Goal: Information Seeking & Learning: Learn about a topic

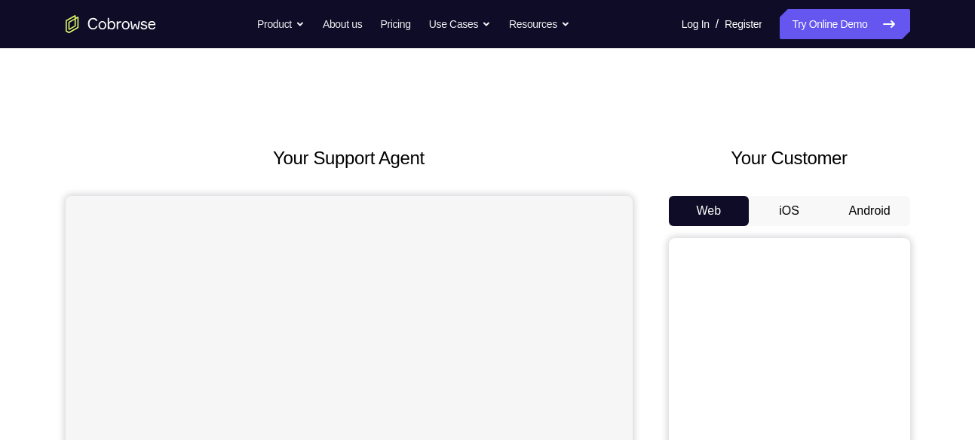
drag, startPoint x: 0, startPoint y: 0, endPoint x: 856, endPoint y: 204, distance: 880.1
click at [856, 204] on button "Android" at bounding box center [869, 211] width 81 height 30
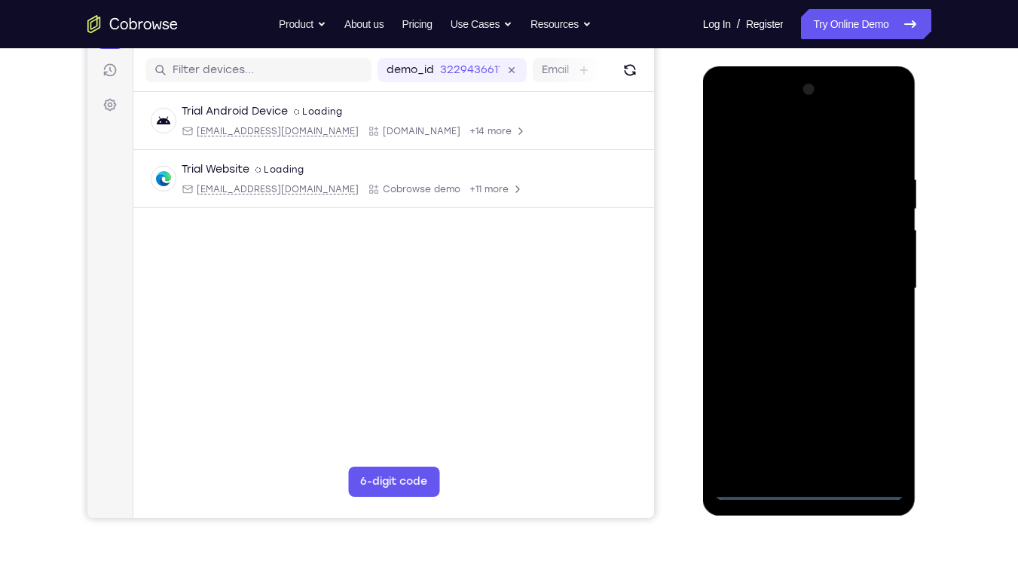
click at [807, 439] on div at bounding box center [810, 289] width 190 height 422
click at [814, 439] on div at bounding box center [810, 289] width 190 height 422
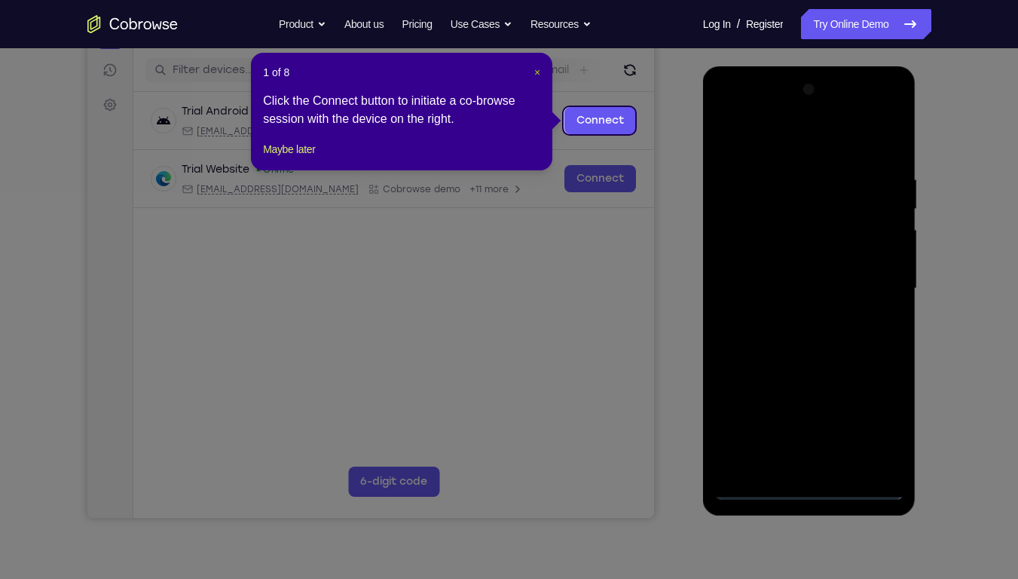
click at [536, 72] on span "×" at bounding box center [537, 72] width 6 height 12
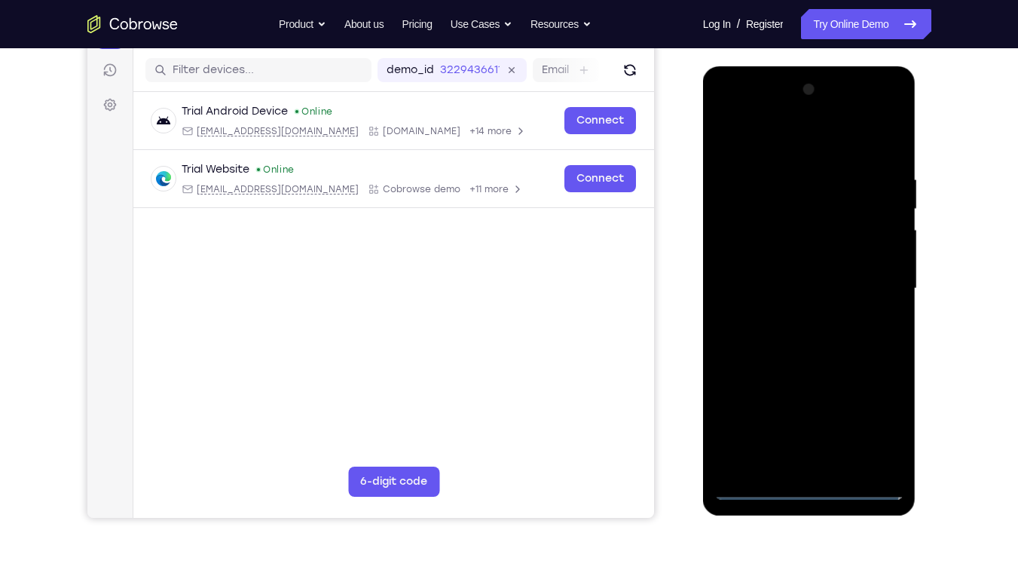
click at [882, 432] on div at bounding box center [810, 289] width 190 height 422
click at [775, 148] on div at bounding box center [810, 289] width 190 height 422
click at [871, 286] on div at bounding box center [810, 289] width 190 height 422
click at [792, 317] on div at bounding box center [810, 289] width 190 height 422
click at [792, 276] on div at bounding box center [810, 289] width 190 height 422
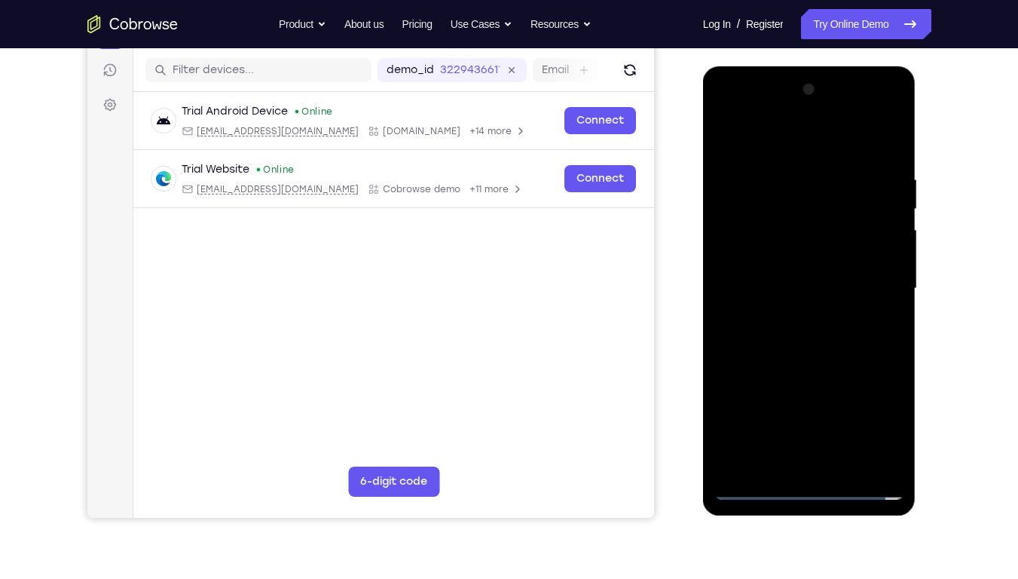
click at [792, 267] on div at bounding box center [810, 289] width 190 height 422
click at [803, 286] on div at bounding box center [810, 289] width 190 height 422
click at [890, 164] on div at bounding box center [810, 289] width 190 height 422
drag, startPoint x: 761, startPoint y: 139, endPoint x: 935, endPoint y: 136, distance: 174.1
click at [918, 136] on html "Online web based iOS Simulators and Android Emulators. Run iPhone, iPad, Mobile…" at bounding box center [810, 292] width 215 height 452
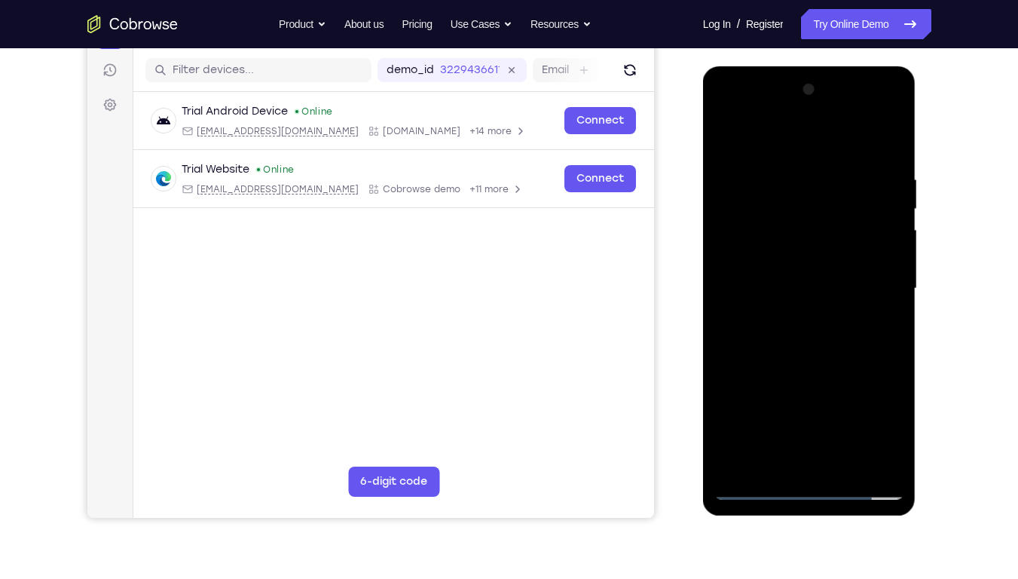
click at [898, 439] on div at bounding box center [810, 289] width 190 height 422
click at [846, 439] on div at bounding box center [810, 289] width 190 height 422
click at [803, 367] on div at bounding box center [810, 289] width 190 height 422
click at [787, 240] on div at bounding box center [810, 289] width 190 height 422
click at [792, 434] on div at bounding box center [810, 289] width 190 height 422
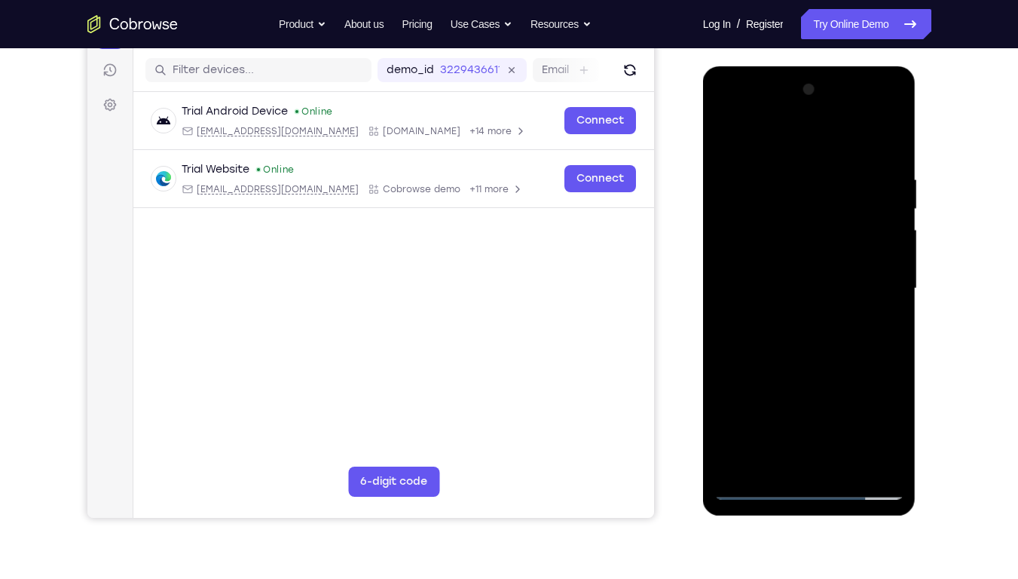
click at [776, 428] on div at bounding box center [810, 289] width 190 height 422
click at [795, 414] on div at bounding box center [810, 289] width 190 height 422
click at [742, 434] on div at bounding box center [810, 289] width 190 height 422
click at [879, 256] on div at bounding box center [810, 289] width 190 height 422
click at [778, 430] on div at bounding box center [810, 289] width 190 height 422
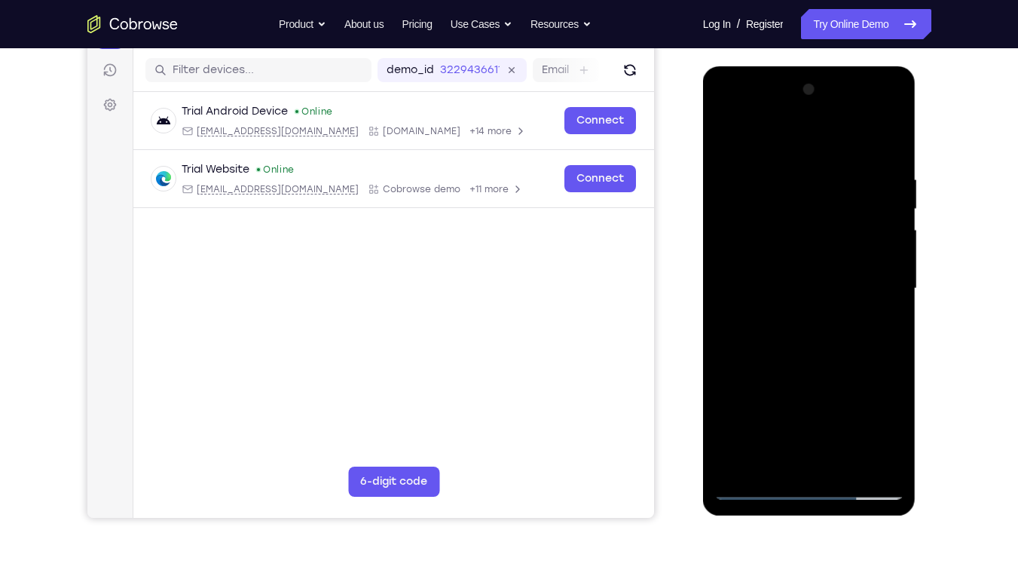
click at [773, 414] on div at bounding box center [810, 289] width 190 height 422
click at [773, 439] on div at bounding box center [810, 289] width 190 height 422
click at [721, 141] on div at bounding box center [810, 289] width 190 height 422
click at [724, 133] on div at bounding box center [810, 289] width 190 height 422
click at [873, 113] on div at bounding box center [810, 289] width 190 height 422
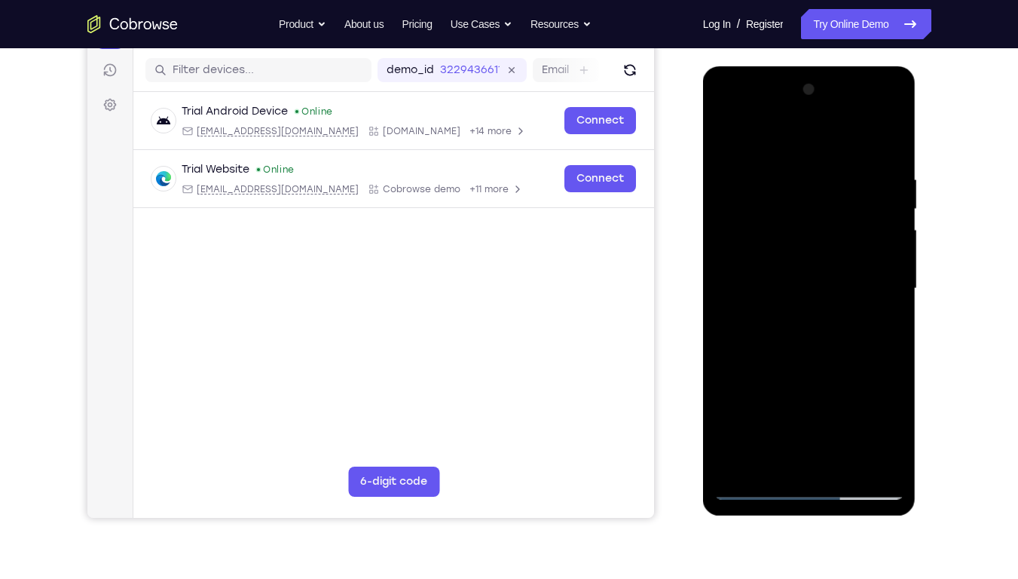
click at [729, 111] on div at bounding box center [810, 289] width 190 height 422
click at [792, 246] on div at bounding box center [810, 289] width 190 height 422
click at [789, 293] on div at bounding box center [810, 289] width 190 height 422
click at [812, 352] on div at bounding box center [810, 289] width 190 height 422
click at [795, 279] on div at bounding box center [810, 289] width 190 height 422
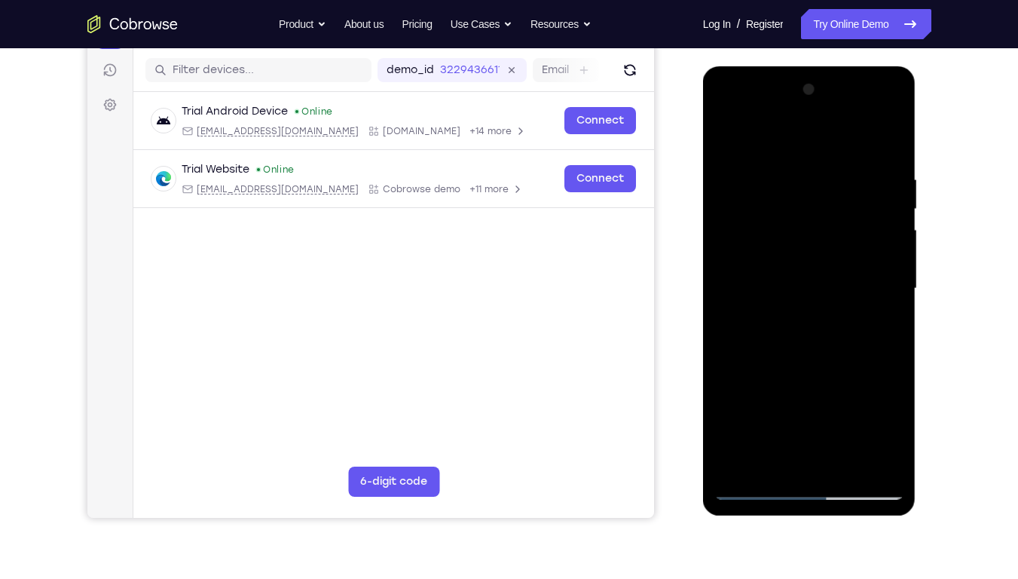
click at [798, 306] on div at bounding box center [810, 289] width 190 height 422
click at [818, 439] on div at bounding box center [810, 289] width 190 height 422
click at [819, 246] on div at bounding box center [810, 289] width 190 height 422
click at [882, 254] on div at bounding box center [810, 289] width 190 height 422
click at [726, 147] on div at bounding box center [810, 289] width 190 height 422
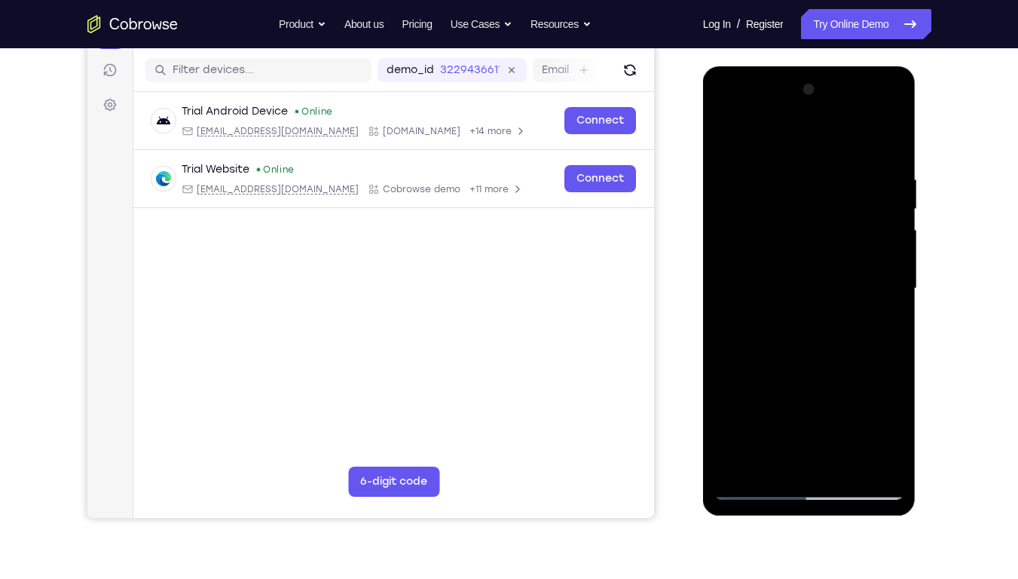
click at [873, 114] on div at bounding box center [810, 289] width 190 height 422
click at [770, 143] on div at bounding box center [810, 289] width 190 height 422
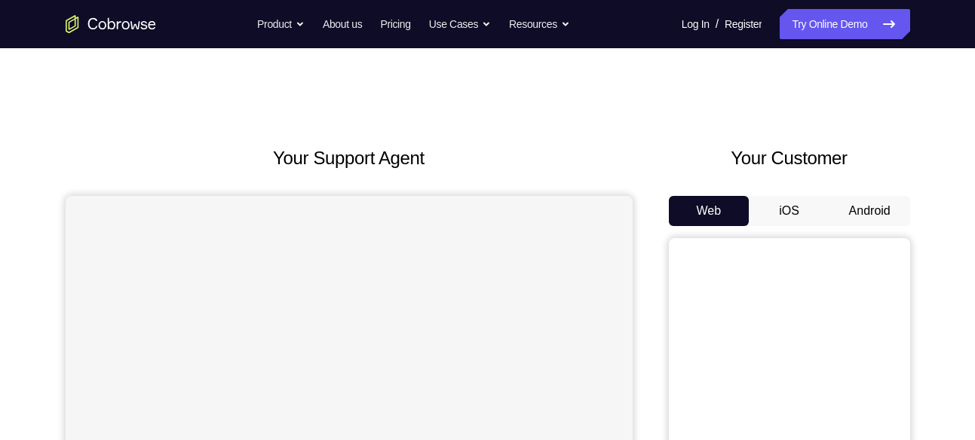
click at [873, 209] on button "Android" at bounding box center [869, 211] width 81 height 30
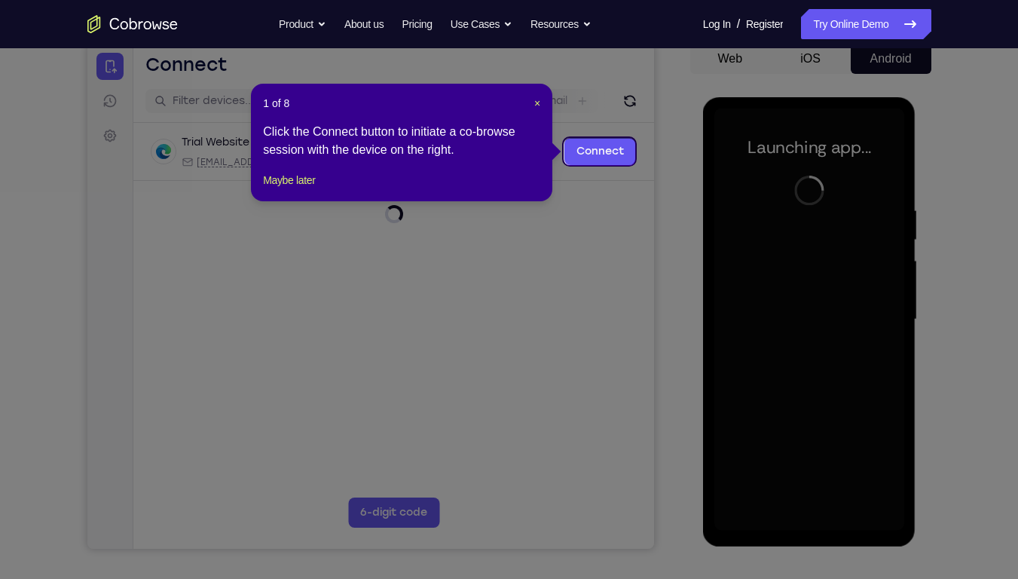
scroll to position [151, 0]
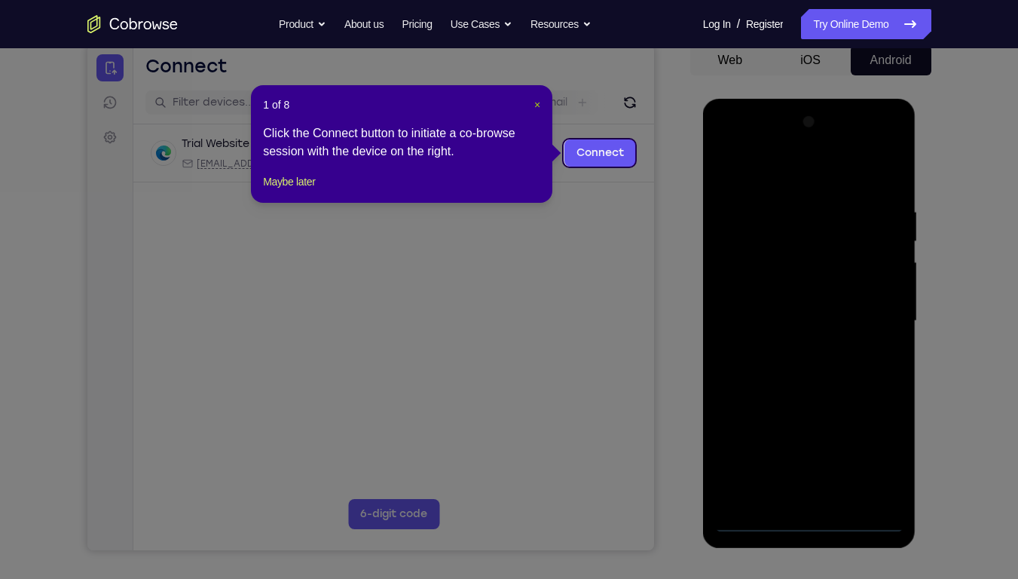
click at [537, 104] on span "×" at bounding box center [537, 105] width 6 height 12
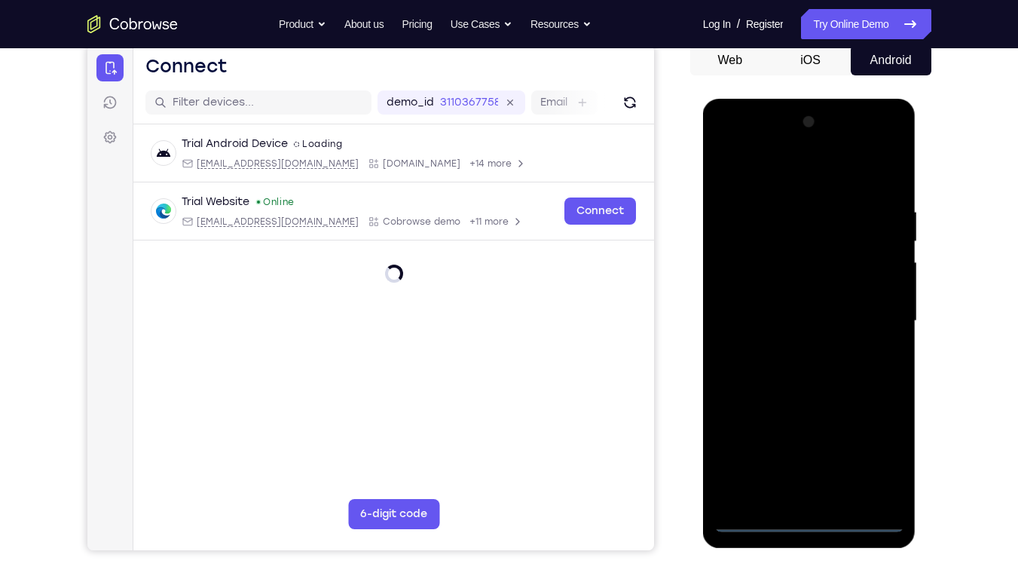
click at [810, 439] on div at bounding box center [810, 321] width 190 height 422
click at [880, 439] on div at bounding box center [810, 321] width 190 height 422
click at [761, 173] on div at bounding box center [810, 321] width 190 height 422
click at [877, 314] on div at bounding box center [810, 321] width 190 height 422
click at [793, 350] on div at bounding box center [810, 321] width 190 height 422
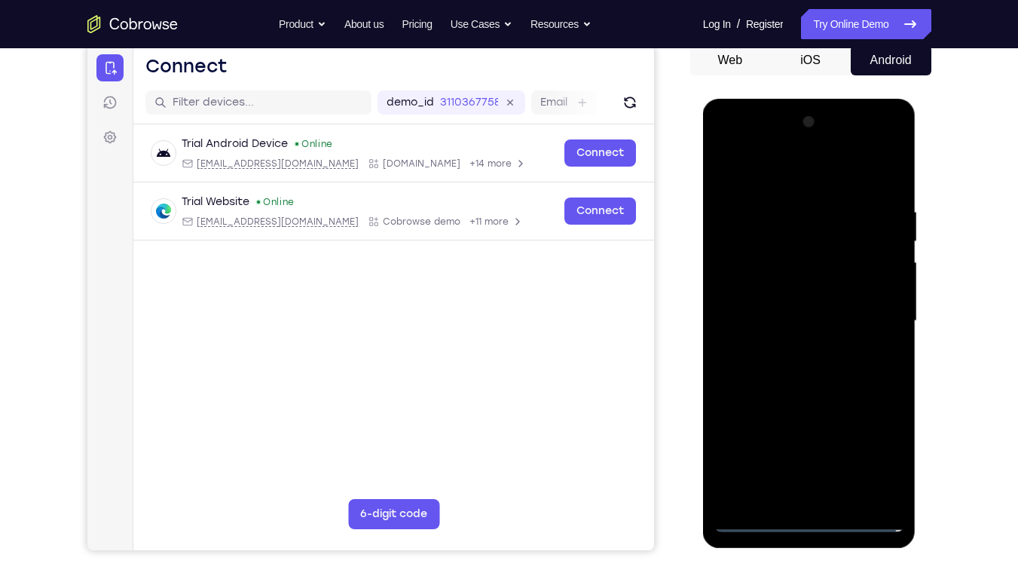
click at [808, 301] on div at bounding box center [810, 321] width 190 height 422
click at [806, 289] on div at bounding box center [810, 321] width 190 height 422
click at [810, 320] on div at bounding box center [810, 321] width 190 height 422
click at [892, 196] on div at bounding box center [810, 321] width 190 height 422
click at [894, 439] on div at bounding box center [810, 321] width 190 height 422
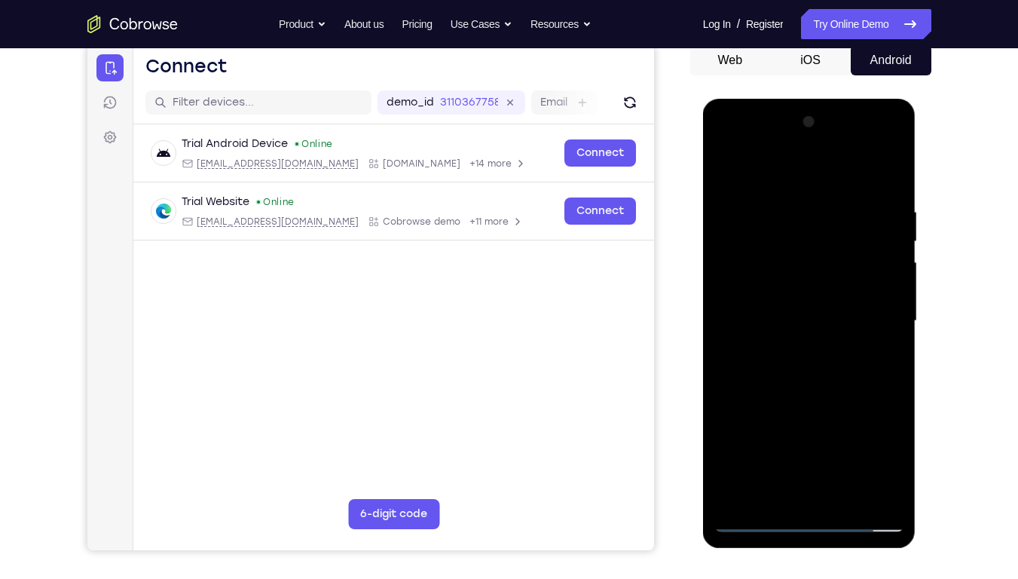
click at [844, 439] on div at bounding box center [810, 321] width 190 height 422
click at [812, 402] on div at bounding box center [810, 321] width 190 height 422
click at [894, 241] on div at bounding box center [810, 321] width 190 height 422
click at [723, 228] on div at bounding box center [810, 321] width 190 height 422
click at [758, 308] on div at bounding box center [810, 321] width 190 height 422
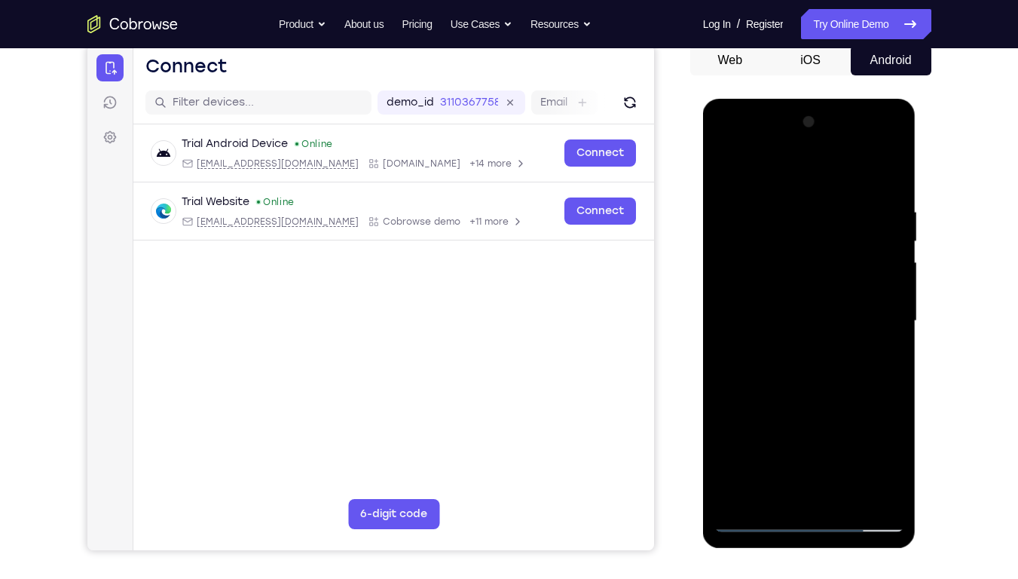
click at [725, 241] on div at bounding box center [810, 321] width 190 height 422
drag, startPoint x: 799, startPoint y: 442, endPoint x: 800, endPoint y: 271, distance: 171.1
click at [800, 271] on div at bounding box center [810, 321] width 190 height 422
click at [791, 439] on div at bounding box center [810, 321] width 190 height 422
click at [727, 173] on div at bounding box center [810, 321] width 190 height 422
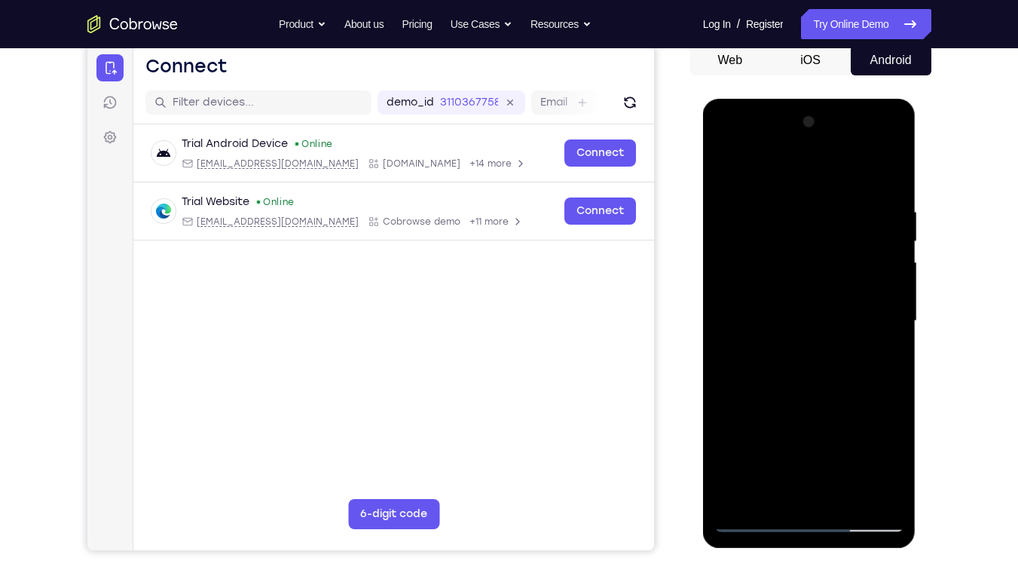
drag, startPoint x: 782, startPoint y: 269, endPoint x: 775, endPoint y: 382, distance: 113.3
click at [775, 382] on div at bounding box center [810, 321] width 190 height 422
click at [775, 430] on div at bounding box center [810, 321] width 190 height 422
click at [724, 176] on div at bounding box center [810, 321] width 190 height 422
drag, startPoint x: 788, startPoint y: 336, endPoint x: 787, endPoint y: 409, distance: 72.4
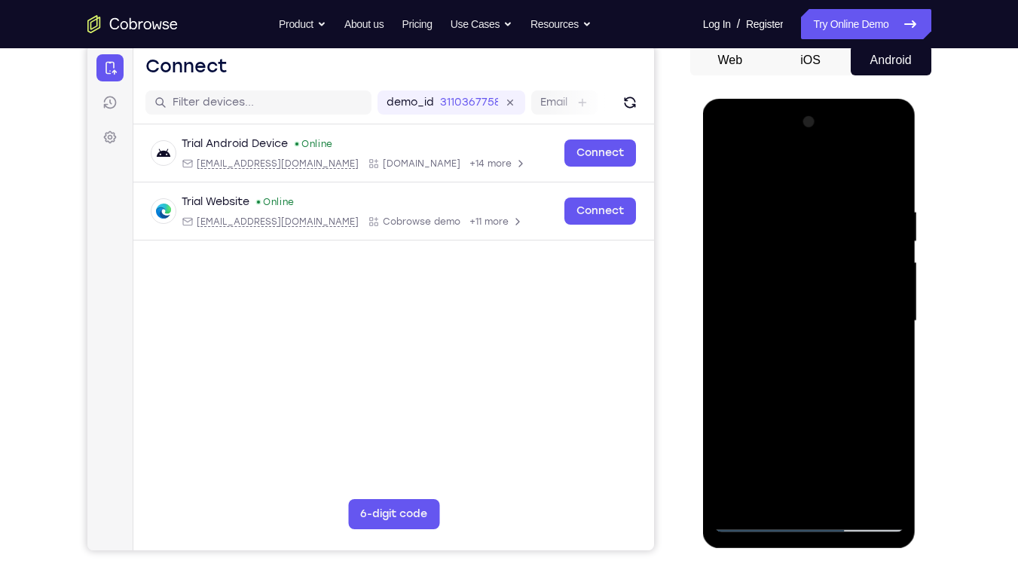
click at [787, 409] on div at bounding box center [810, 321] width 190 height 422
click at [772, 286] on div at bounding box center [810, 321] width 190 height 422
click at [725, 173] on div at bounding box center [810, 321] width 190 height 422
click at [847, 439] on div at bounding box center [810, 321] width 190 height 422
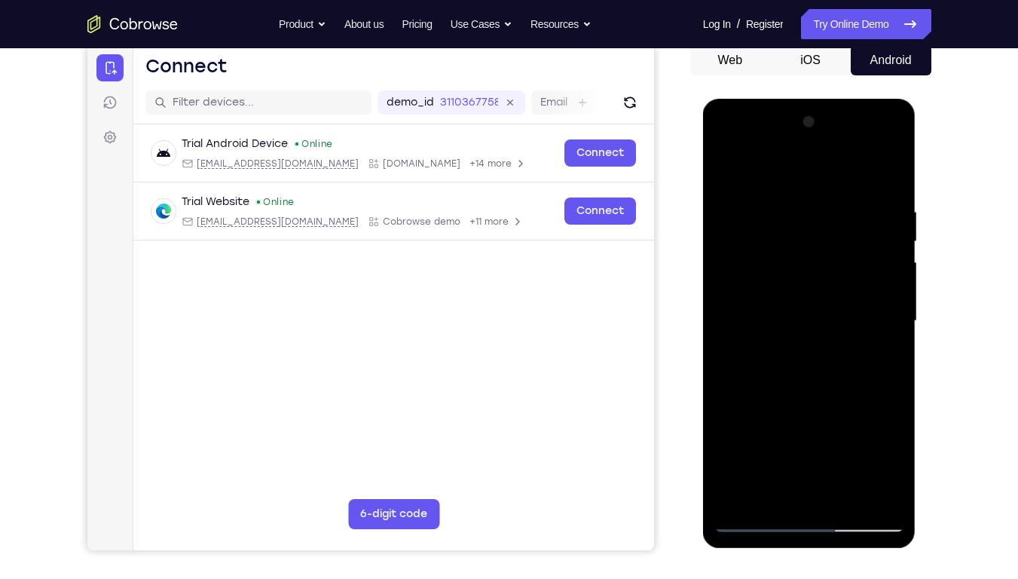
click at [732, 171] on div at bounding box center [810, 321] width 190 height 422
click at [843, 439] on div at bounding box center [810, 321] width 190 height 422
click at [782, 285] on div at bounding box center [810, 321] width 190 height 422
click at [776, 289] on div at bounding box center [810, 321] width 190 height 422
click at [790, 422] on div at bounding box center [810, 321] width 190 height 422
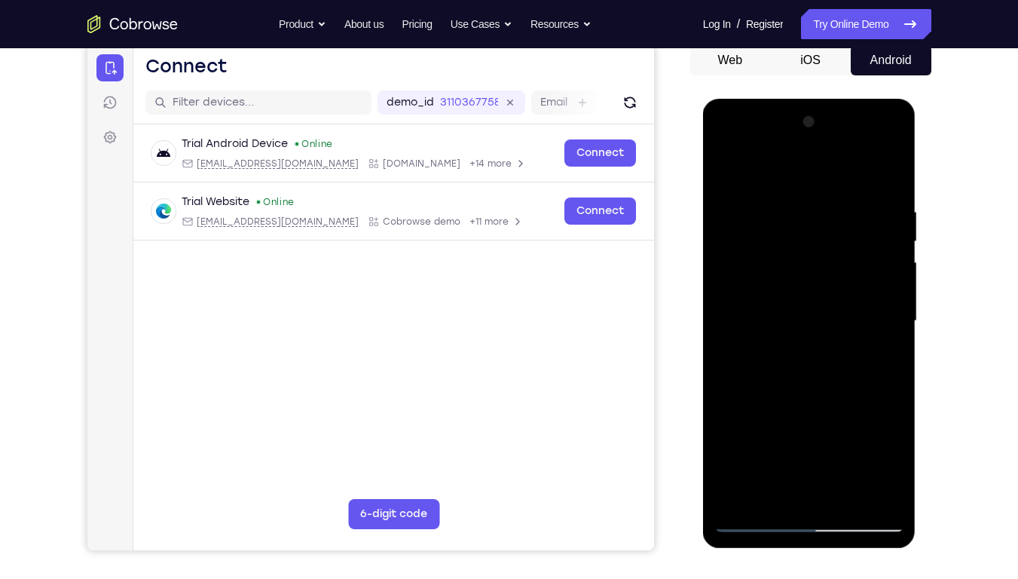
click at [727, 171] on div at bounding box center [810, 321] width 190 height 422
click at [847, 439] on div at bounding box center [810, 321] width 190 height 422
click at [726, 166] on div at bounding box center [810, 321] width 190 height 422
click at [843, 439] on div at bounding box center [810, 321] width 190 height 422
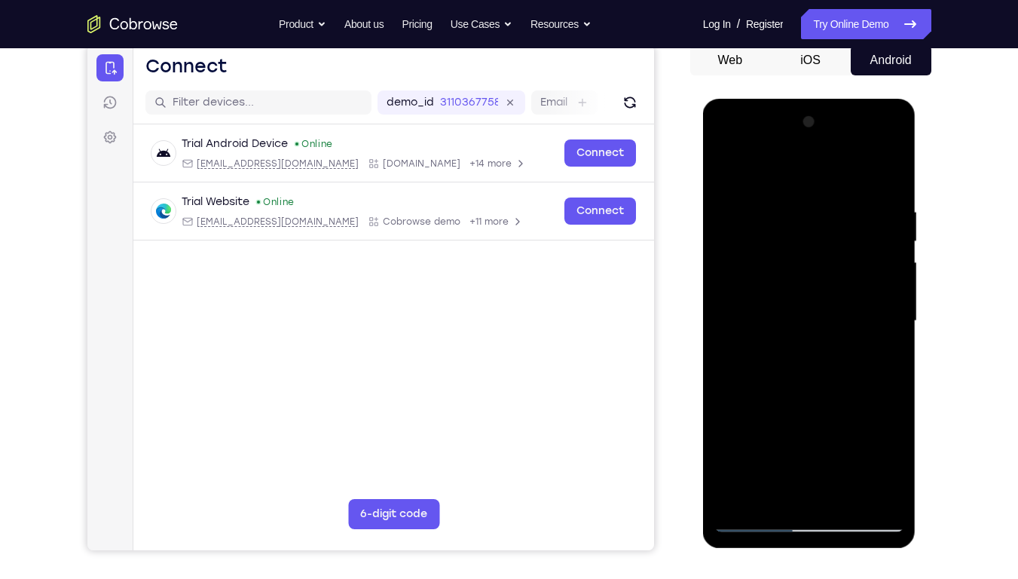
click at [783, 282] on div at bounding box center [810, 321] width 190 height 422
click at [760, 439] on div at bounding box center [810, 321] width 190 height 422
click at [794, 439] on div at bounding box center [810, 321] width 190 height 422
click at [769, 439] on div at bounding box center [810, 321] width 190 height 422
click at [767, 439] on div at bounding box center [810, 321] width 190 height 422
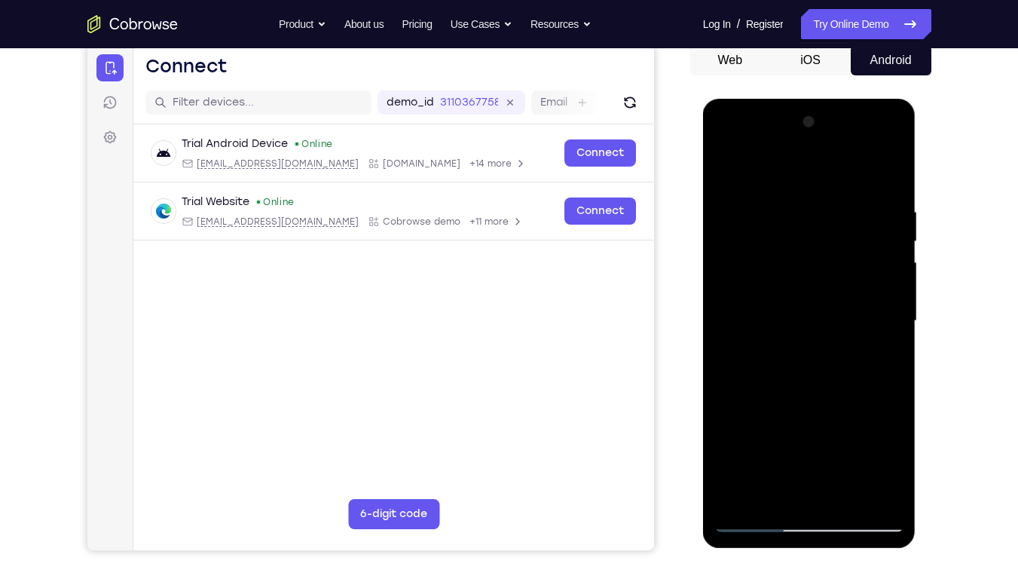
click at [723, 169] on div at bounding box center [810, 321] width 190 height 422
click at [770, 439] on div at bounding box center [810, 321] width 190 height 422
drag, startPoint x: 826, startPoint y: 249, endPoint x: 825, endPoint y: 307, distance: 57.3
click at [825, 307] on div at bounding box center [810, 321] width 190 height 422
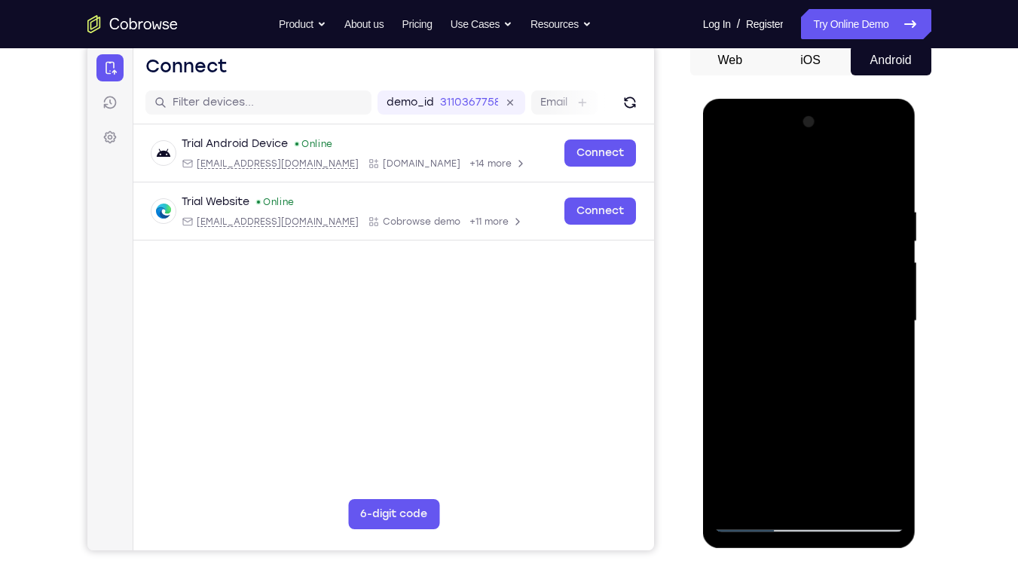
click at [832, 167] on div at bounding box center [810, 321] width 190 height 422
click at [886, 169] on div at bounding box center [810, 321] width 190 height 422
click at [844, 439] on div at bounding box center [810, 321] width 190 height 422
click at [724, 178] on div at bounding box center [810, 321] width 190 height 422
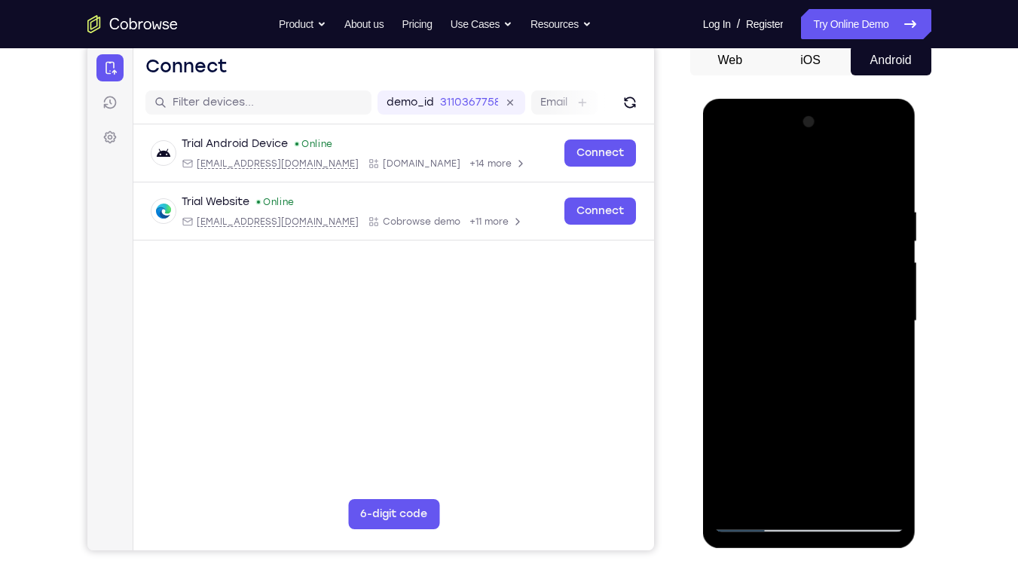
click at [777, 280] on div at bounding box center [810, 321] width 190 height 422
click at [773, 439] on div at bounding box center [810, 321] width 190 height 422
click at [806, 439] on div at bounding box center [810, 321] width 190 height 422
click at [784, 439] on div at bounding box center [810, 321] width 190 height 422
click at [892, 439] on div at bounding box center [810, 321] width 190 height 422
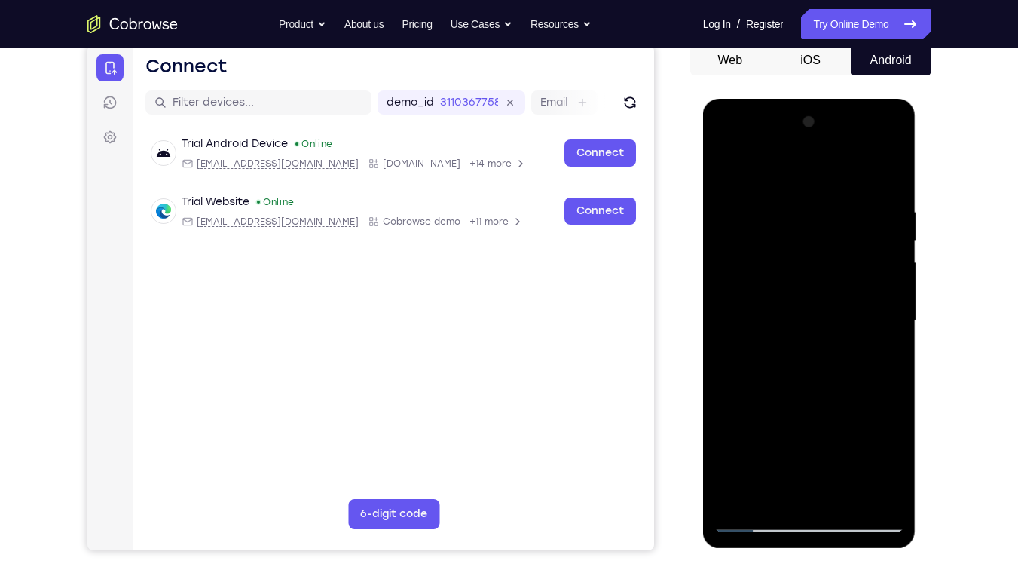
click at [794, 354] on div at bounding box center [810, 321] width 190 height 422
click at [723, 174] on div at bounding box center [810, 321] width 190 height 422
click at [730, 170] on div at bounding box center [810, 321] width 190 height 422
click at [846, 439] on div at bounding box center [810, 321] width 190 height 422
click at [894, 239] on div at bounding box center [810, 321] width 190 height 422
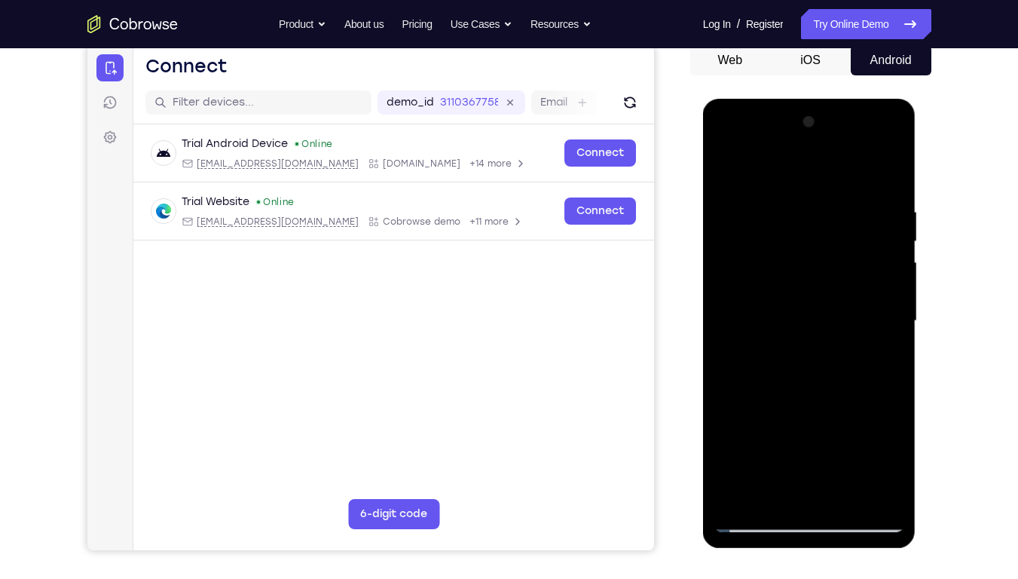
click at [724, 243] on div at bounding box center [810, 321] width 190 height 422
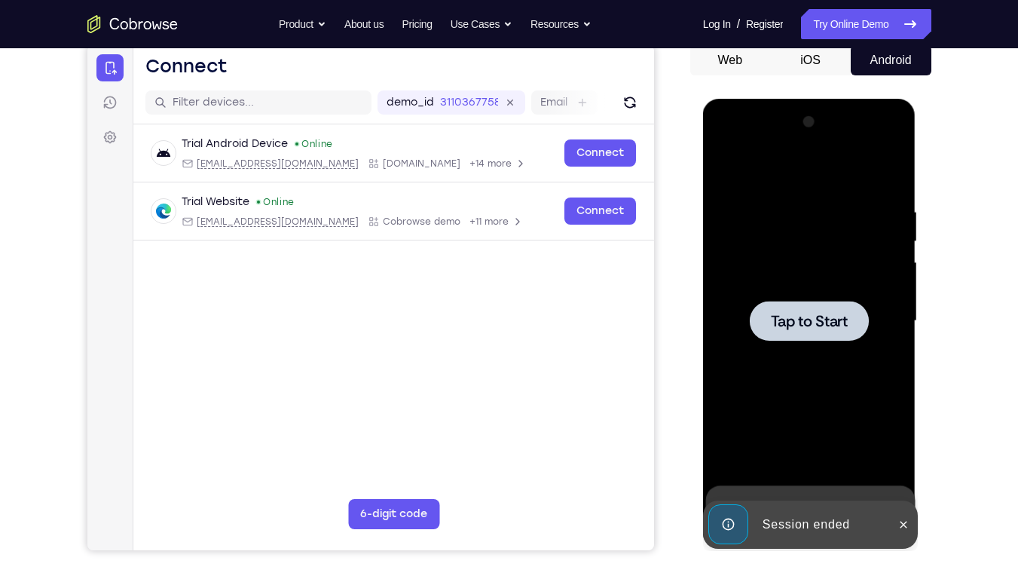
click at [782, 402] on div at bounding box center [810, 321] width 190 height 422
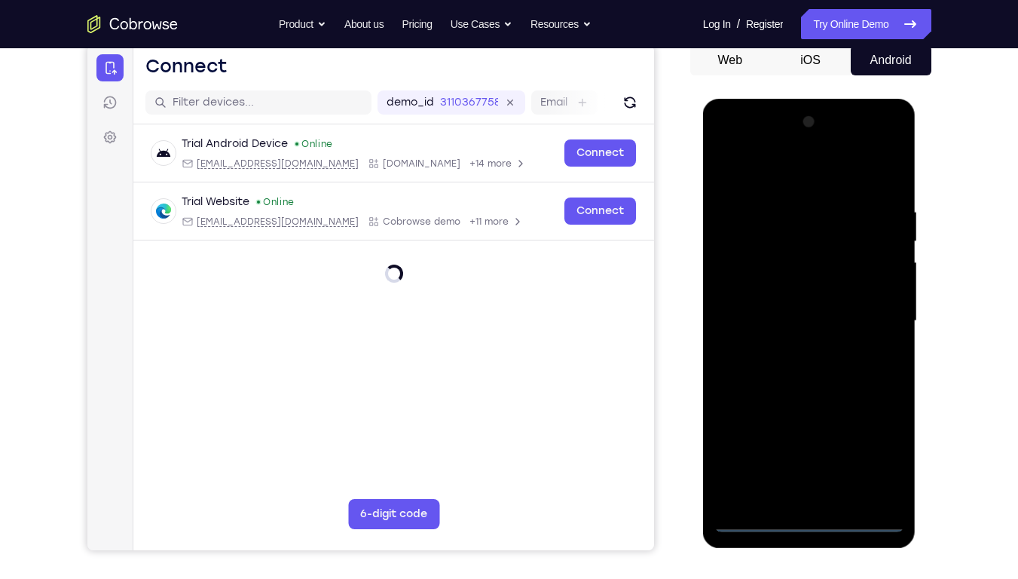
click at [812, 439] on div at bounding box center [810, 321] width 190 height 422
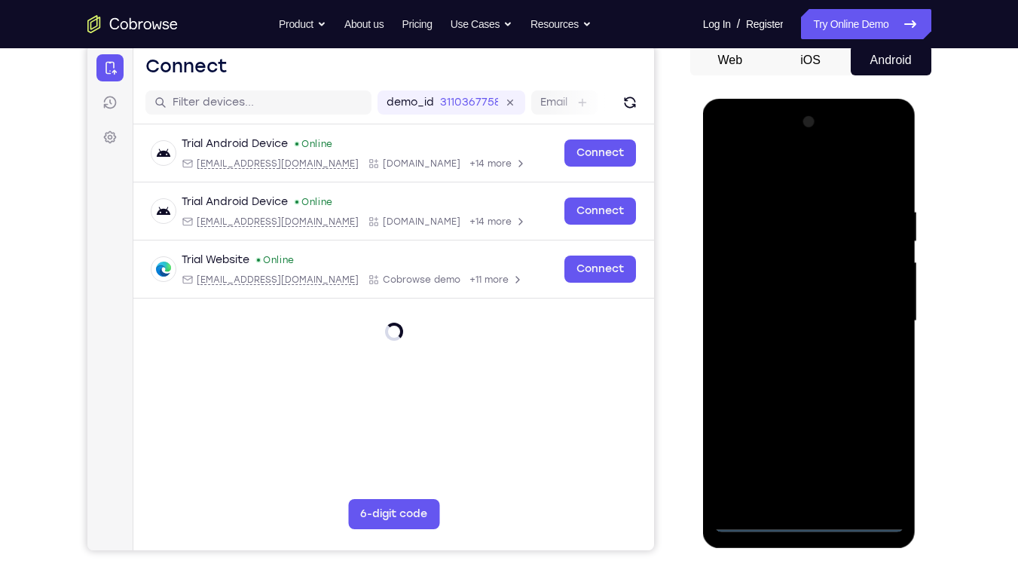
click at [879, 439] on div at bounding box center [810, 321] width 190 height 422
click at [768, 175] on div at bounding box center [810, 321] width 190 height 422
click at [879, 312] on div at bounding box center [810, 321] width 190 height 422
click at [792, 350] on div at bounding box center [810, 321] width 190 height 422
click at [785, 304] on div at bounding box center [810, 321] width 190 height 422
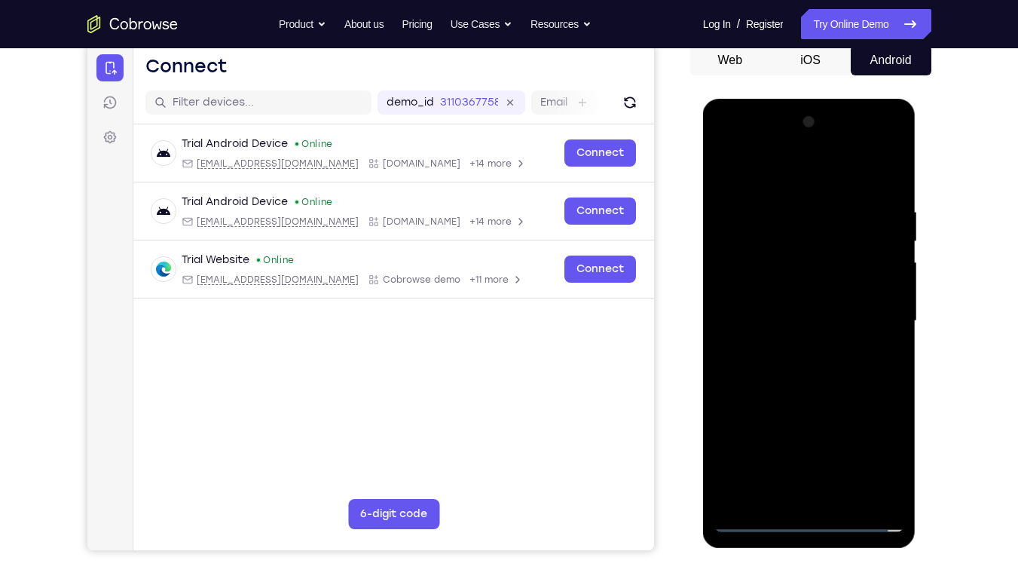
click at [779, 289] on div at bounding box center [810, 321] width 190 height 422
click at [795, 318] on div at bounding box center [810, 321] width 190 height 422
click at [892, 196] on div at bounding box center [810, 321] width 190 height 422
click at [899, 439] on div at bounding box center [810, 321] width 190 height 422
click at [849, 439] on div at bounding box center [810, 321] width 190 height 422
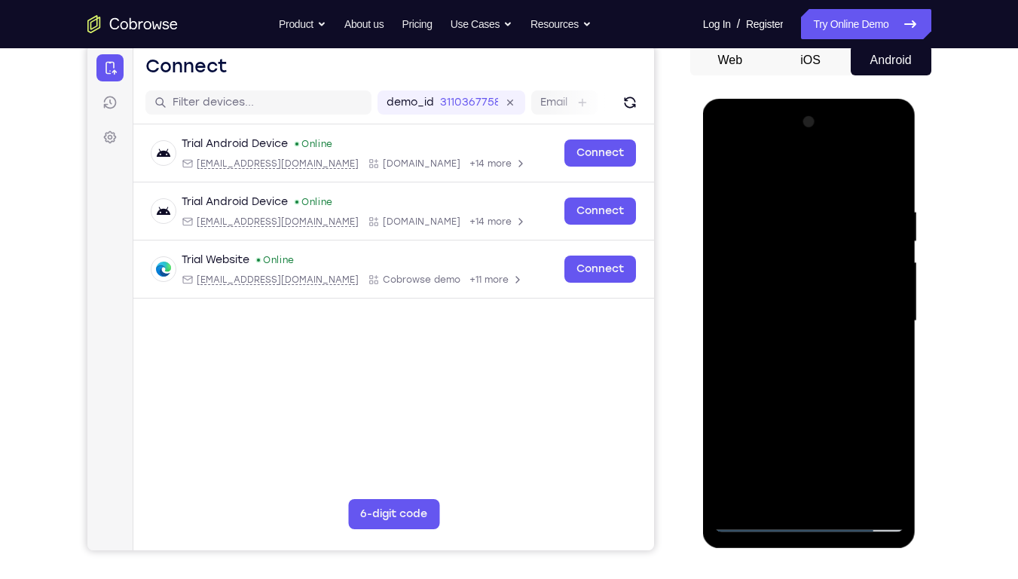
click at [818, 404] on div at bounding box center [810, 321] width 190 height 422
click at [782, 279] on div at bounding box center [810, 321] width 190 height 422
click at [892, 439] on div at bounding box center [810, 321] width 190 height 422
click at [726, 173] on div at bounding box center [810, 321] width 190 height 422
click at [759, 285] on div at bounding box center [810, 321] width 190 height 422
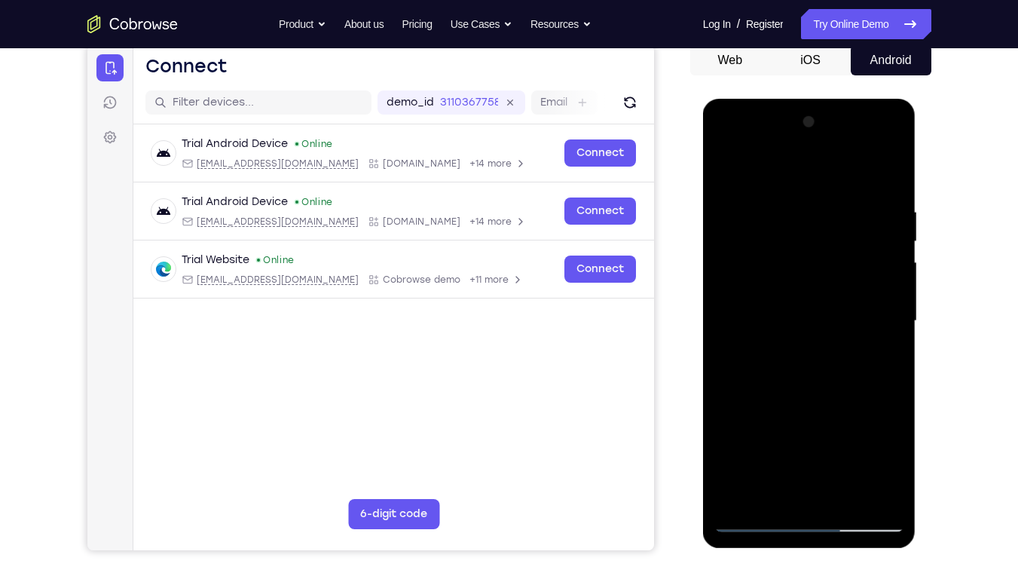
click at [726, 175] on div at bounding box center [810, 321] width 190 height 422
click at [845, 439] on div at bounding box center [810, 321] width 190 height 422
click at [785, 287] on div at bounding box center [810, 321] width 190 height 422
click at [761, 173] on div at bounding box center [810, 321] width 190 height 422
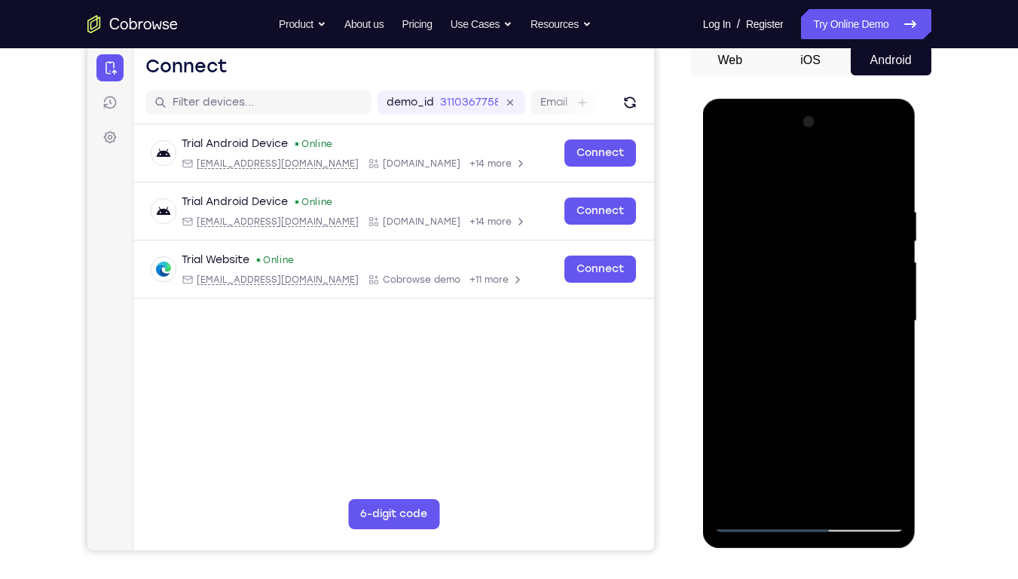
click at [727, 169] on div at bounding box center [810, 321] width 190 height 422
click at [809, 323] on div at bounding box center [810, 321] width 190 height 422
click at [727, 175] on div at bounding box center [810, 321] width 190 height 422
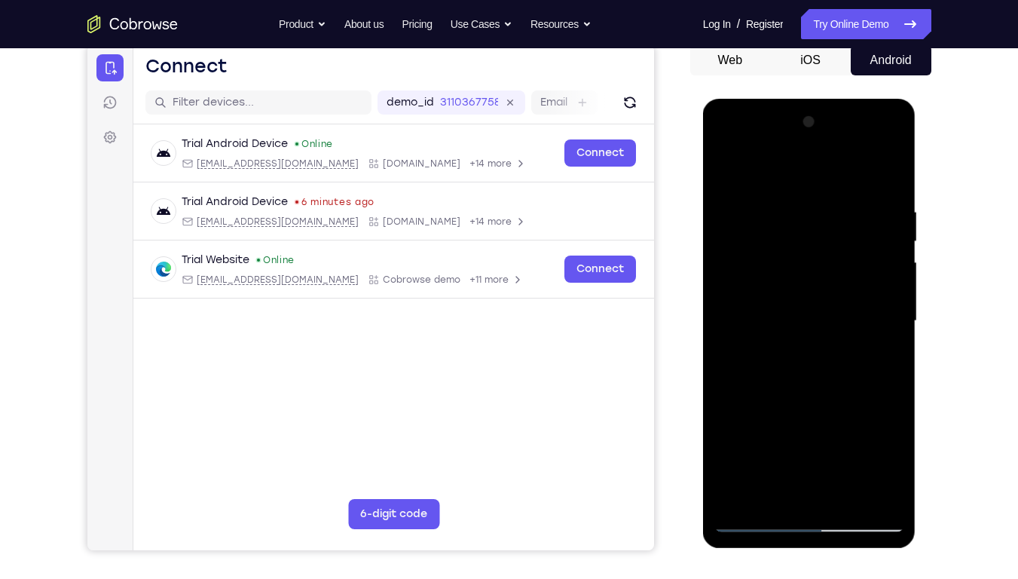
click at [810, 439] on div at bounding box center [810, 321] width 190 height 422
drag, startPoint x: 809, startPoint y: 386, endPoint x: 811, endPoint y: 164, distance: 222.4
click at [811, 164] on div at bounding box center [810, 321] width 190 height 422
drag, startPoint x: 811, startPoint y: 371, endPoint x: 817, endPoint y: 191, distance: 179.5
click at [817, 191] on div at bounding box center [810, 321] width 190 height 422
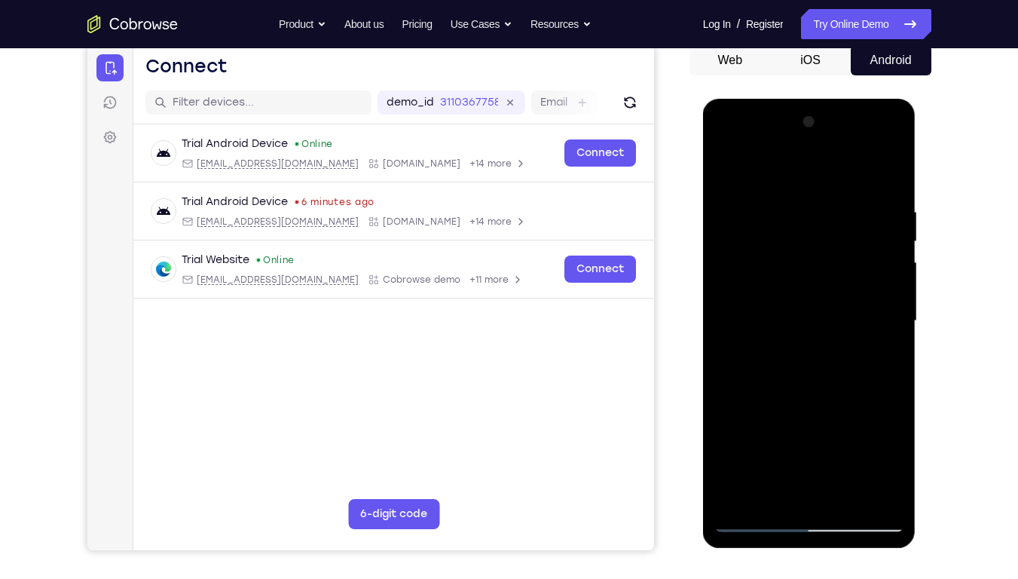
drag, startPoint x: 813, startPoint y: 392, endPoint x: 811, endPoint y: 249, distance: 142.5
click at [811, 249] on div at bounding box center [810, 321] width 190 height 422
drag, startPoint x: 814, startPoint y: 406, endPoint x: 806, endPoint y: 187, distance: 219.5
click at [806, 187] on div at bounding box center [810, 321] width 190 height 422
drag, startPoint x: 805, startPoint y: 206, endPoint x: 806, endPoint y: 373, distance: 167.3
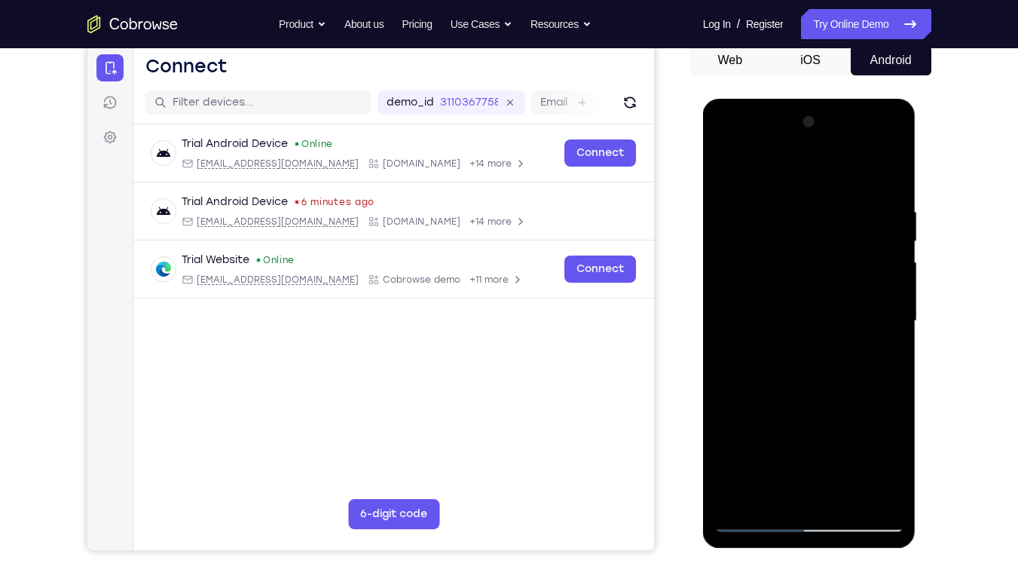
click at [806, 373] on div at bounding box center [810, 321] width 190 height 422
drag, startPoint x: 803, startPoint y: 243, endPoint x: 803, endPoint y: 369, distance: 126.6
click at [803, 369] on div at bounding box center [810, 321] width 190 height 422
drag, startPoint x: 797, startPoint y: 453, endPoint x: 787, endPoint y: 263, distance: 190.2
click at [787, 263] on div at bounding box center [810, 321] width 190 height 422
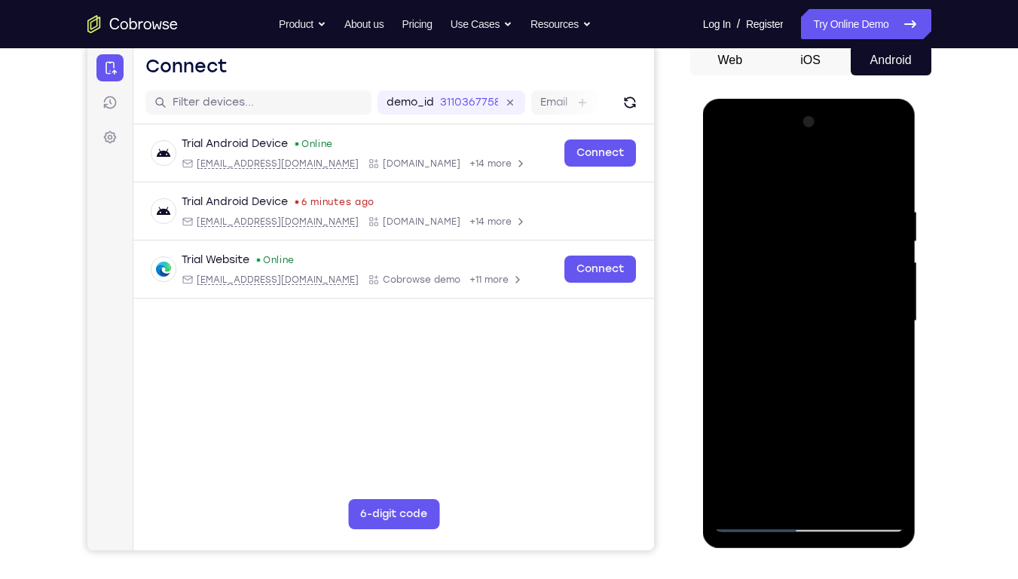
click at [846, 439] on div at bounding box center [810, 321] width 190 height 422
click at [767, 283] on div at bounding box center [810, 321] width 190 height 422
click at [726, 176] on div at bounding box center [810, 321] width 190 height 422
click at [813, 439] on div at bounding box center [810, 321] width 190 height 422
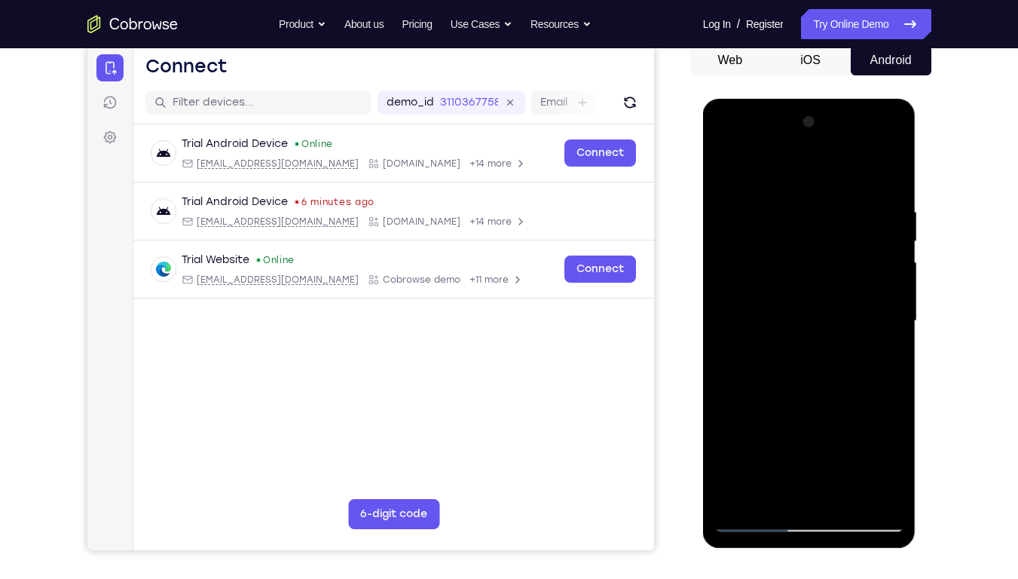
drag, startPoint x: 806, startPoint y: 379, endPoint x: 817, endPoint y: 158, distance: 221.8
click at [817, 158] on div at bounding box center [810, 321] width 190 height 422
click at [892, 360] on div at bounding box center [810, 321] width 190 height 422
drag, startPoint x: 818, startPoint y: 358, endPoint x: 806, endPoint y: 141, distance: 217.4
click at [806, 141] on div at bounding box center [810, 321] width 190 height 422
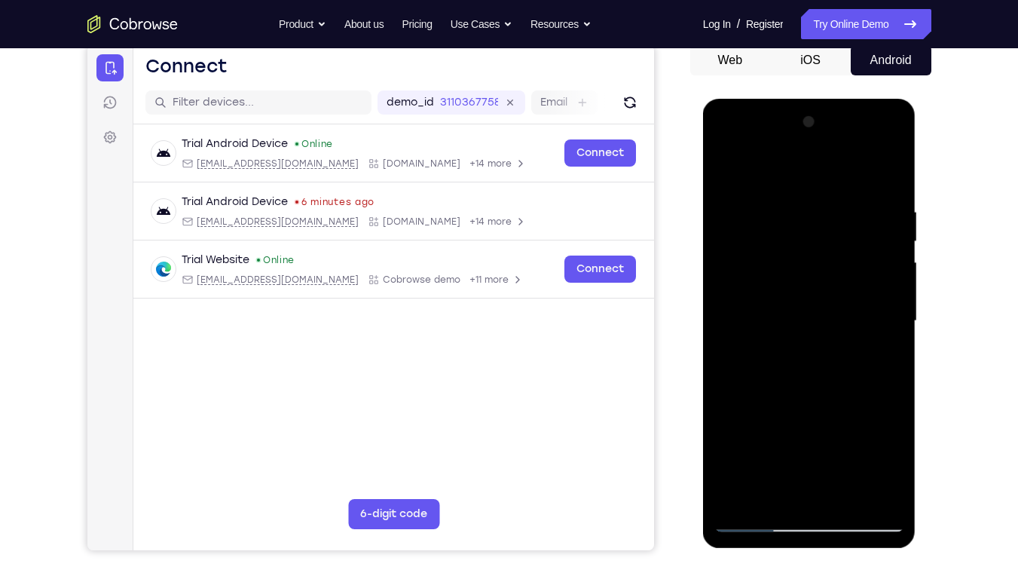
drag, startPoint x: 805, startPoint y: 378, endPoint x: 803, endPoint y: 103, distance: 275.1
click at [803, 103] on div at bounding box center [809, 323] width 213 height 449
click at [846, 439] on div at bounding box center [810, 321] width 190 height 422
click at [844, 439] on div at bounding box center [810, 321] width 190 height 422
click at [727, 171] on div at bounding box center [810, 321] width 190 height 422
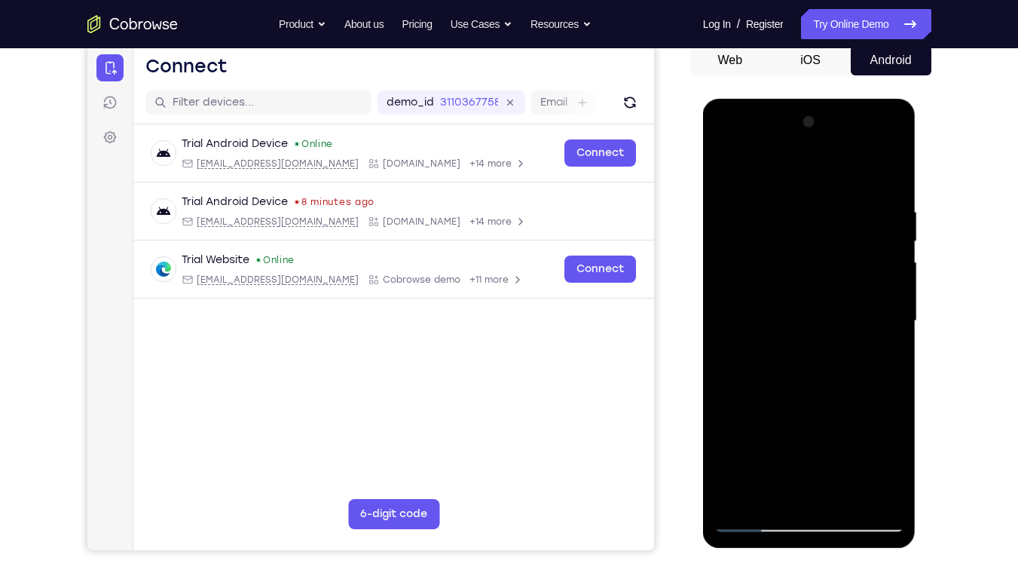
click at [769, 288] on div at bounding box center [810, 321] width 190 height 422
click at [724, 172] on div at bounding box center [810, 321] width 190 height 422
click at [800, 280] on div at bounding box center [810, 321] width 190 height 422
click at [871, 439] on div at bounding box center [810, 321] width 190 height 422
click at [862, 439] on div at bounding box center [810, 321] width 190 height 422
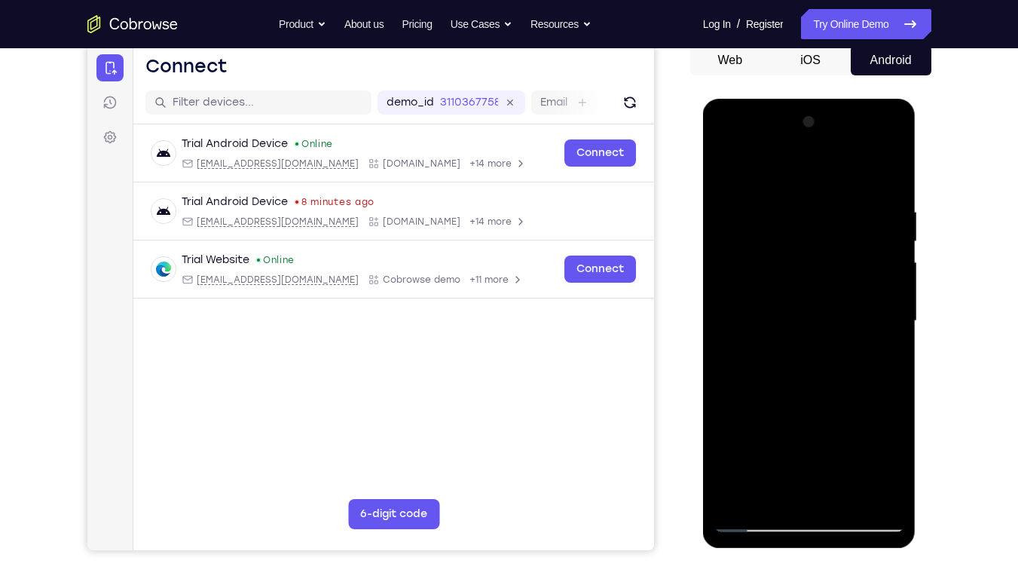
click at [824, 420] on div at bounding box center [810, 321] width 190 height 422
click at [785, 439] on div at bounding box center [810, 321] width 190 height 422
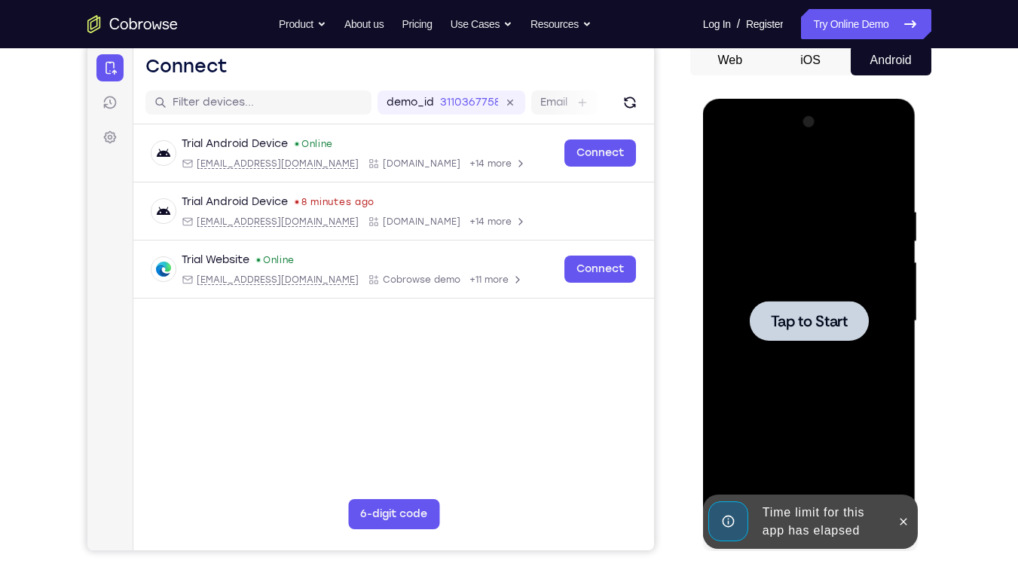
click at [744, 238] on div at bounding box center [810, 321] width 190 height 422
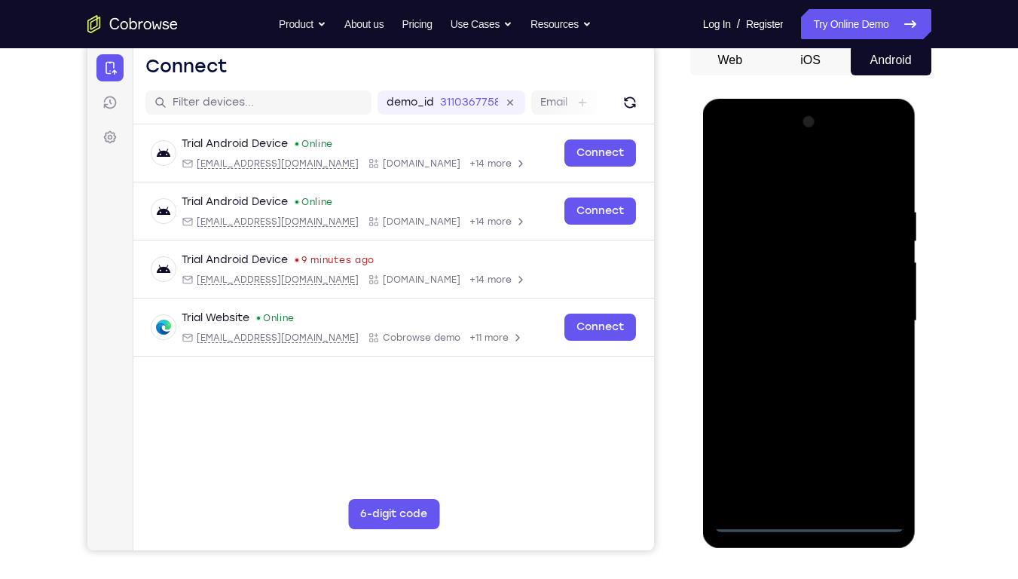
click at [813, 439] on div at bounding box center [810, 321] width 190 height 422
click at [868, 439] on div at bounding box center [810, 321] width 190 height 422
click at [763, 187] on div at bounding box center [810, 321] width 190 height 422
click at [877, 316] on div at bounding box center [810, 321] width 190 height 422
click at [788, 351] on div at bounding box center [810, 321] width 190 height 422
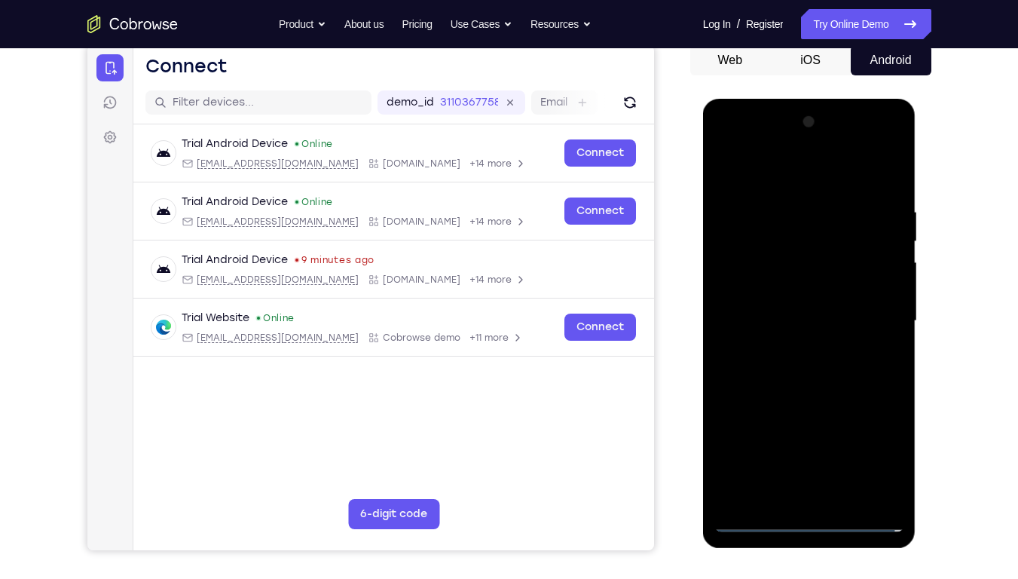
click at [782, 302] on div at bounding box center [810, 321] width 190 height 422
click at [782, 297] on div at bounding box center [810, 321] width 190 height 422
click at [797, 321] on div at bounding box center [810, 321] width 190 height 422
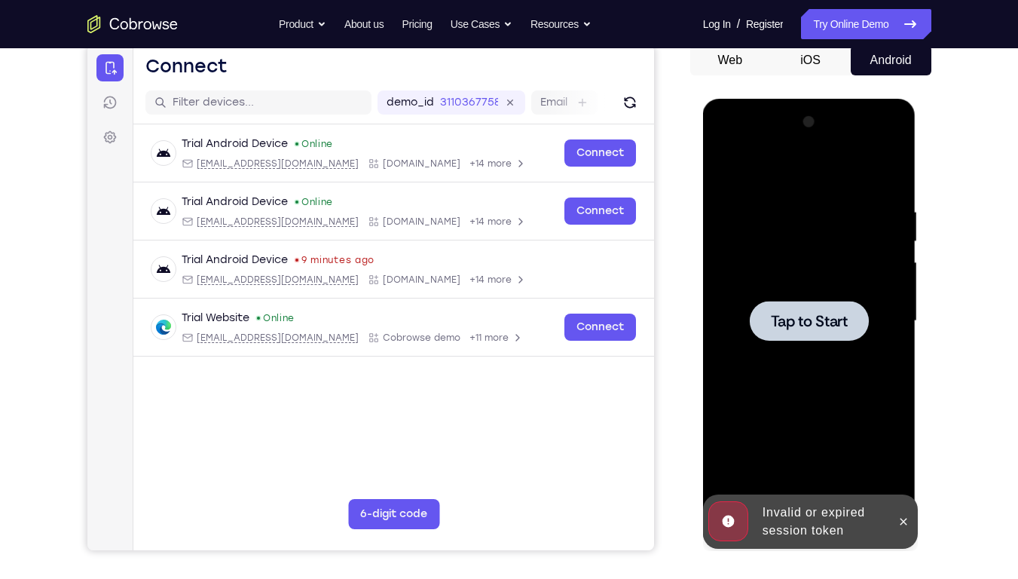
click at [840, 237] on div at bounding box center [810, 321] width 190 height 422
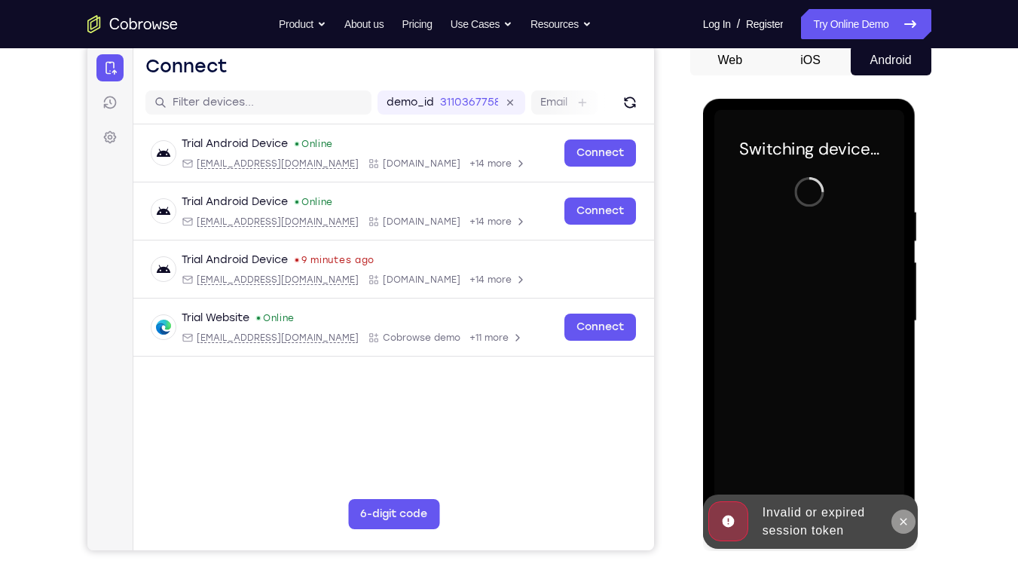
click at [910, 439] on icon at bounding box center [904, 522] width 12 height 12
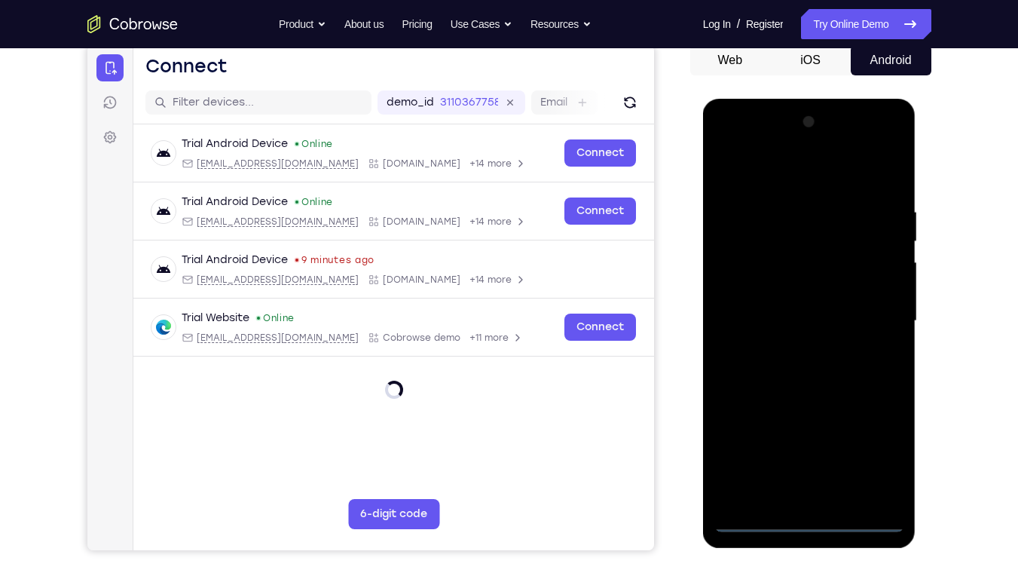
click at [821, 439] on div at bounding box center [810, 321] width 190 height 422
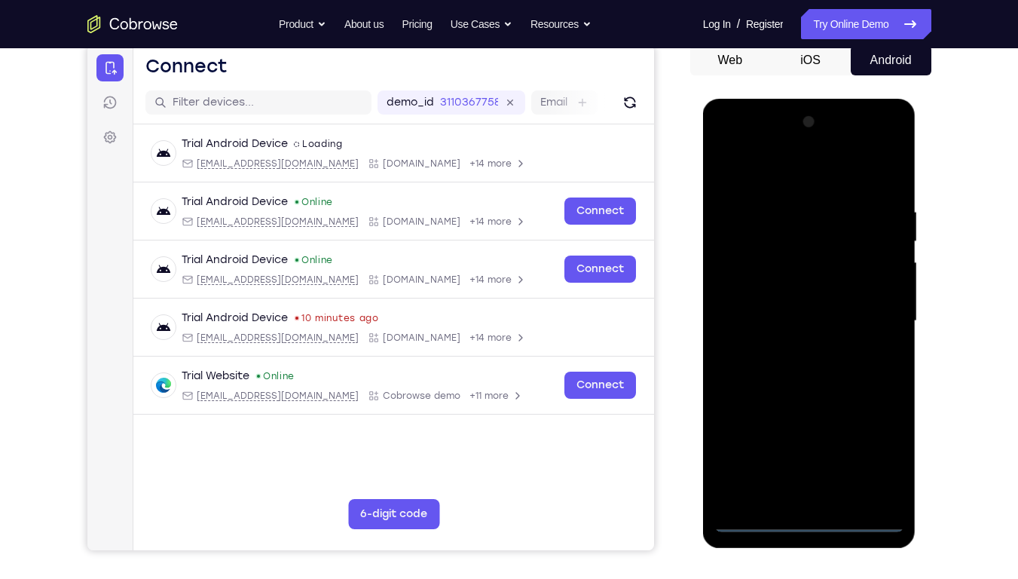
click at [868, 439] on div at bounding box center [810, 321] width 190 height 422
click at [771, 177] on div at bounding box center [810, 321] width 190 height 422
click at [866, 314] on div at bounding box center [810, 321] width 190 height 422
click at [794, 350] on div at bounding box center [810, 321] width 190 height 422
click at [788, 299] on div at bounding box center [810, 321] width 190 height 422
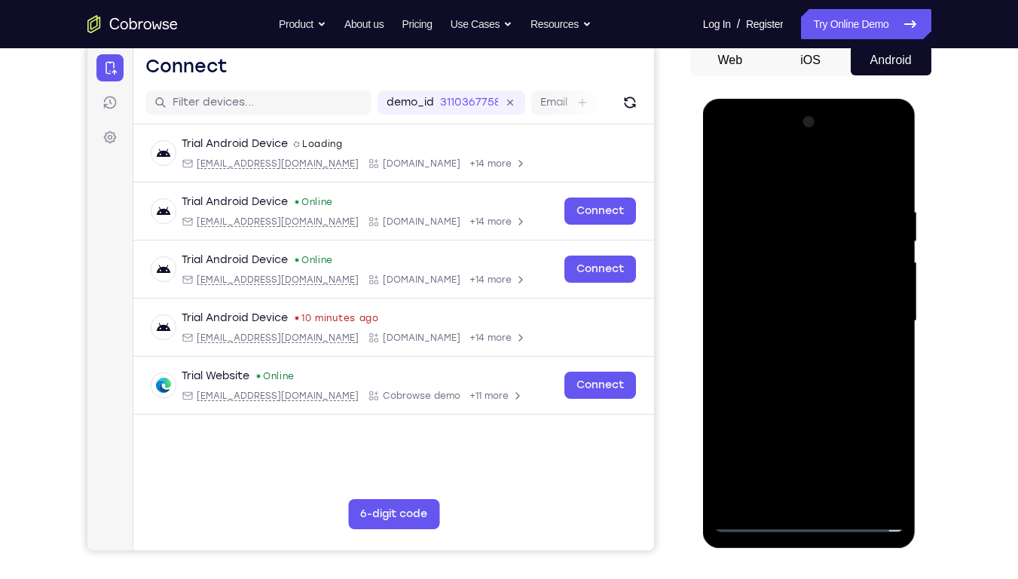
click at [788, 294] on div at bounding box center [810, 321] width 190 height 422
click at [799, 323] on div at bounding box center [810, 321] width 190 height 422
click at [891, 194] on div at bounding box center [810, 321] width 190 height 422
click at [895, 439] on div at bounding box center [810, 321] width 190 height 422
click at [840, 439] on div at bounding box center [810, 321] width 190 height 422
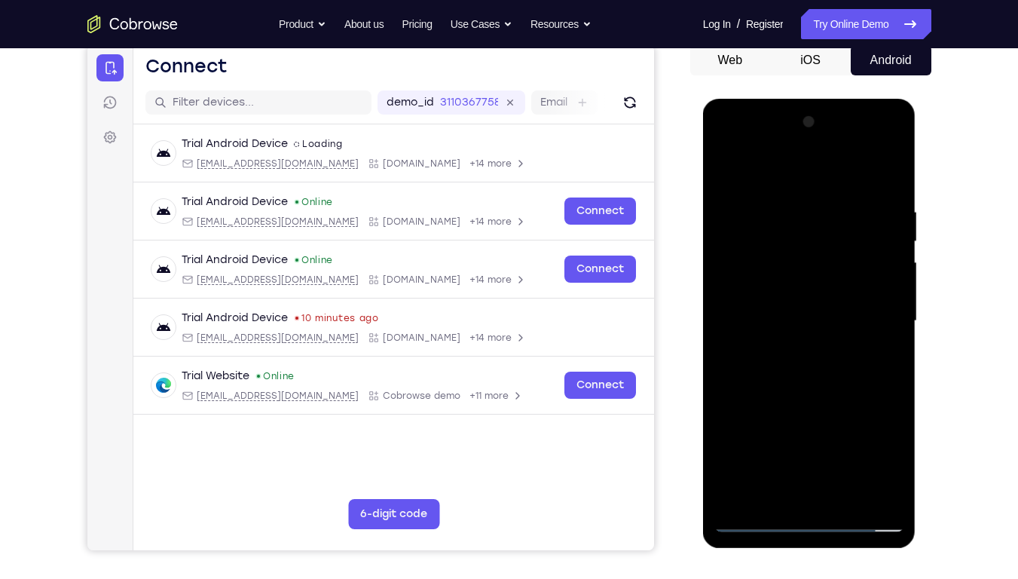
click at [810, 404] on div at bounding box center [810, 321] width 190 height 422
click at [779, 281] on div at bounding box center [810, 321] width 190 height 422
click at [785, 439] on div at bounding box center [810, 321] width 190 height 422
click at [886, 439] on div at bounding box center [810, 321] width 190 height 422
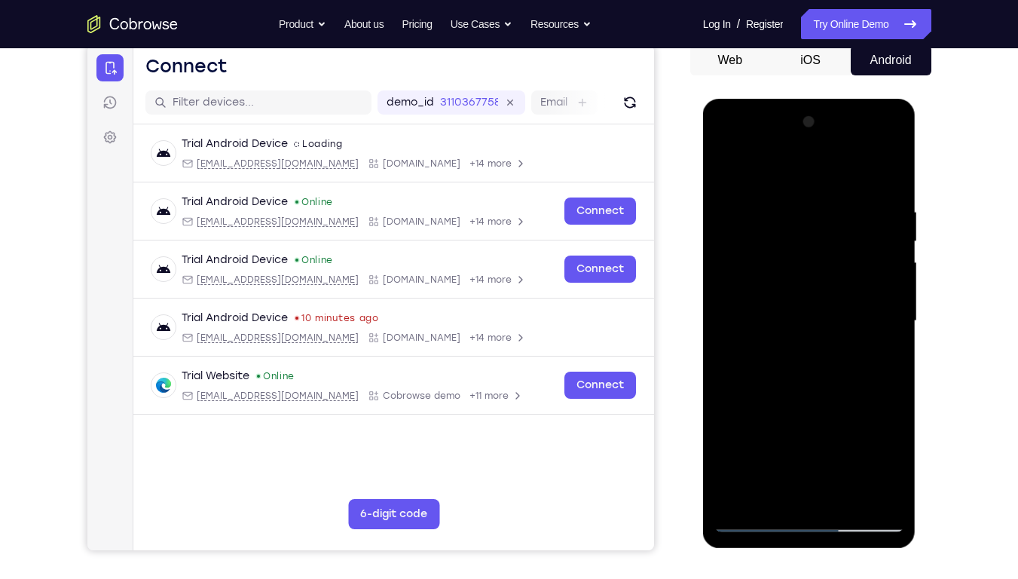
click at [886, 439] on div at bounding box center [810, 321] width 190 height 422
click at [731, 173] on div at bounding box center [810, 321] width 190 height 422
click at [771, 277] on div at bounding box center [810, 321] width 190 height 422
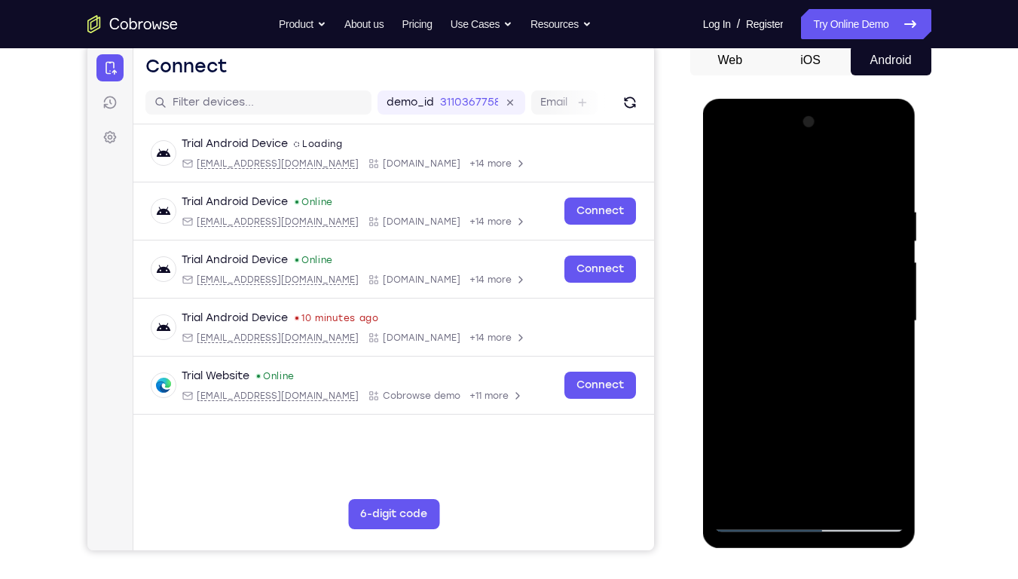
click at [728, 169] on div at bounding box center [810, 321] width 190 height 422
click at [895, 238] on div at bounding box center [810, 321] width 190 height 422
click at [724, 240] on div at bounding box center [810, 321] width 190 height 422
click at [731, 166] on div at bounding box center [810, 321] width 190 height 422
click at [845, 439] on div at bounding box center [810, 321] width 190 height 422
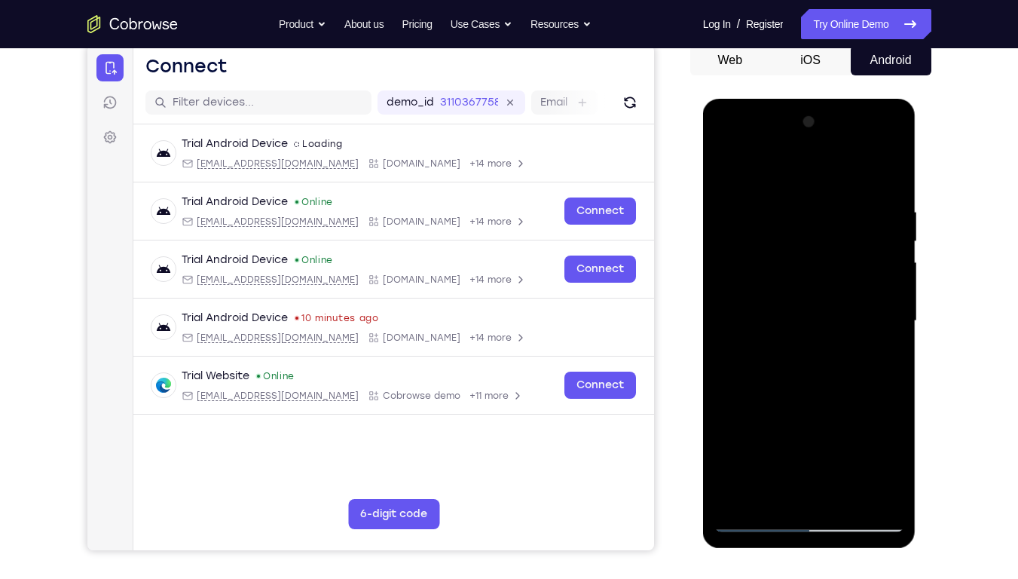
click at [775, 313] on div at bounding box center [810, 321] width 190 height 422
click at [727, 172] on div at bounding box center [810, 321] width 190 height 422
click at [771, 439] on div at bounding box center [810, 321] width 190 height 422
click at [868, 439] on div at bounding box center [810, 321] width 190 height 422
click at [753, 439] on div at bounding box center [810, 321] width 190 height 422
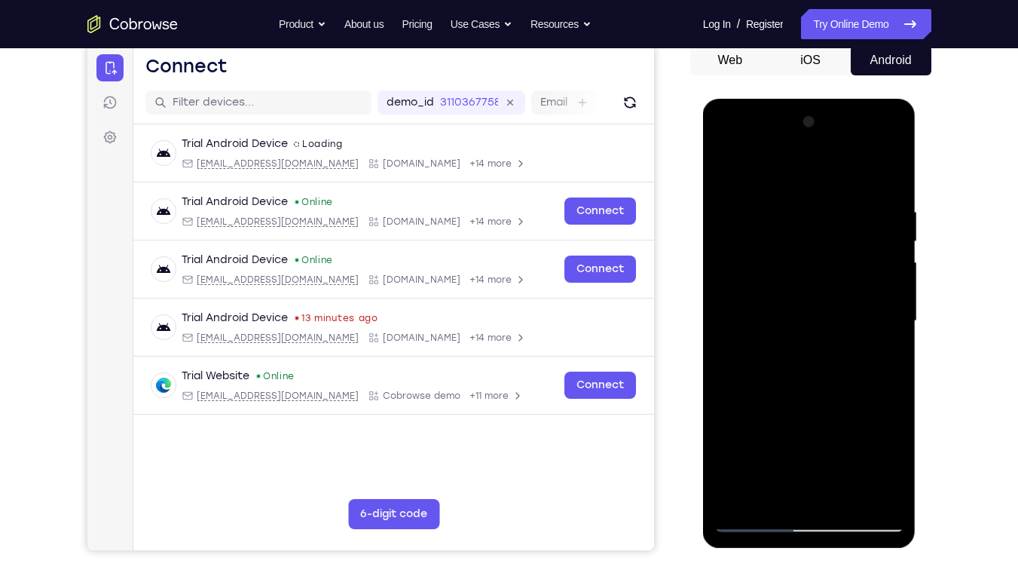
click at [756, 439] on div at bounding box center [810, 321] width 190 height 422
click at [728, 180] on div at bounding box center [810, 321] width 190 height 422
click at [727, 173] on div at bounding box center [810, 321] width 190 height 422
click at [816, 282] on div at bounding box center [810, 321] width 190 height 422
click at [724, 174] on div at bounding box center [810, 321] width 190 height 422
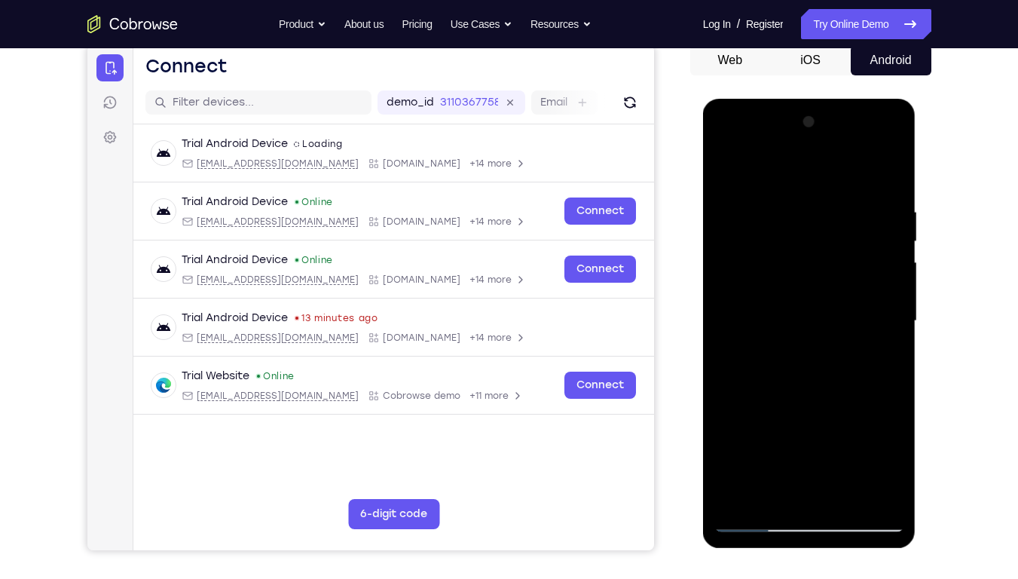
click at [724, 174] on div at bounding box center [810, 321] width 190 height 422
click at [845, 439] on div at bounding box center [810, 321] width 190 height 422
click at [782, 282] on div at bounding box center [810, 321] width 190 height 422
click at [729, 171] on div at bounding box center [810, 321] width 190 height 422
click at [785, 313] on div at bounding box center [810, 321] width 190 height 422
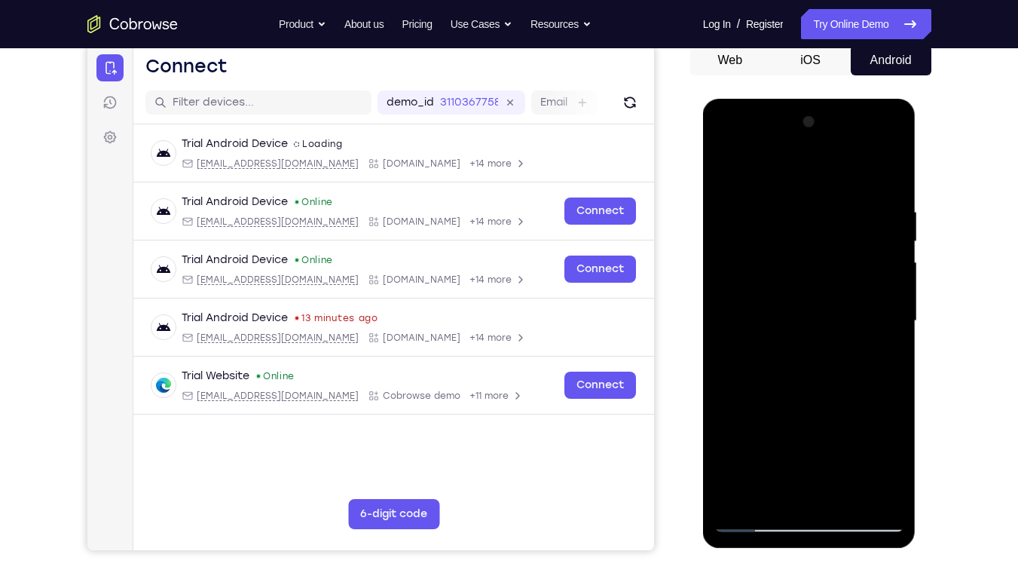
click at [726, 173] on div at bounding box center [810, 321] width 190 height 422
click at [764, 285] on div at bounding box center [810, 321] width 190 height 422
click at [783, 439] on div at bounding box center [810, 321] width 190 height 422
click at [786, 439] on div at bounding box center [810, 321] width 190 height 422
click at [776, 439] on div at bounding box center [810, 321] width 190 height 422
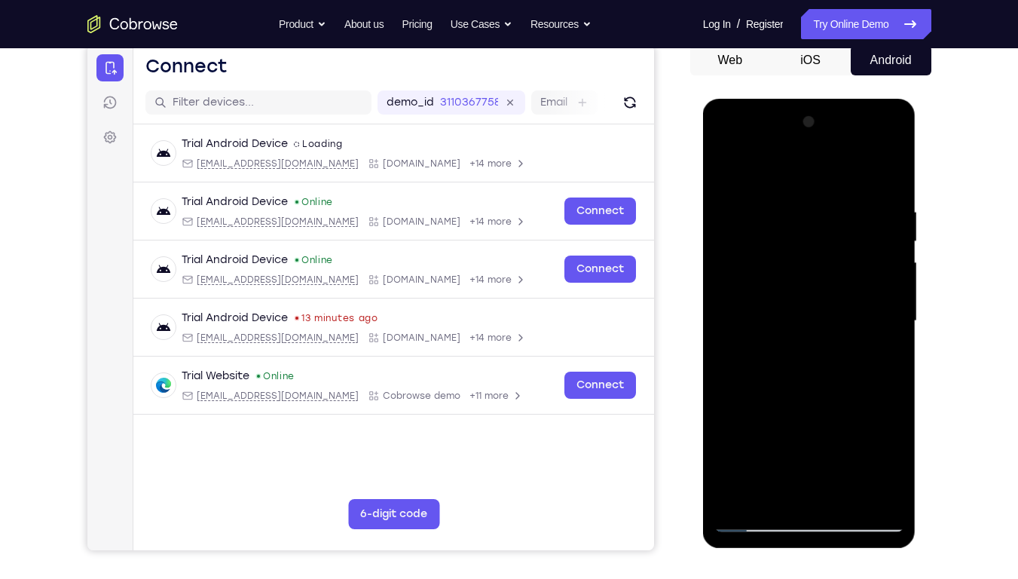
click at [728, 176] on div at bounding box center [810, 321] width 190 height 422
click at [728, 167] on div at bounding box center [810, 321] width 190 height 422
click at [892, 387] on div at bounding box center [810, 321] width 190 height 422
click at [881, 439] on div at bounding box center [810, 321] width 190 height 422
click at [844, 439] on div at bounding box center [810, 321] width 190 height 422
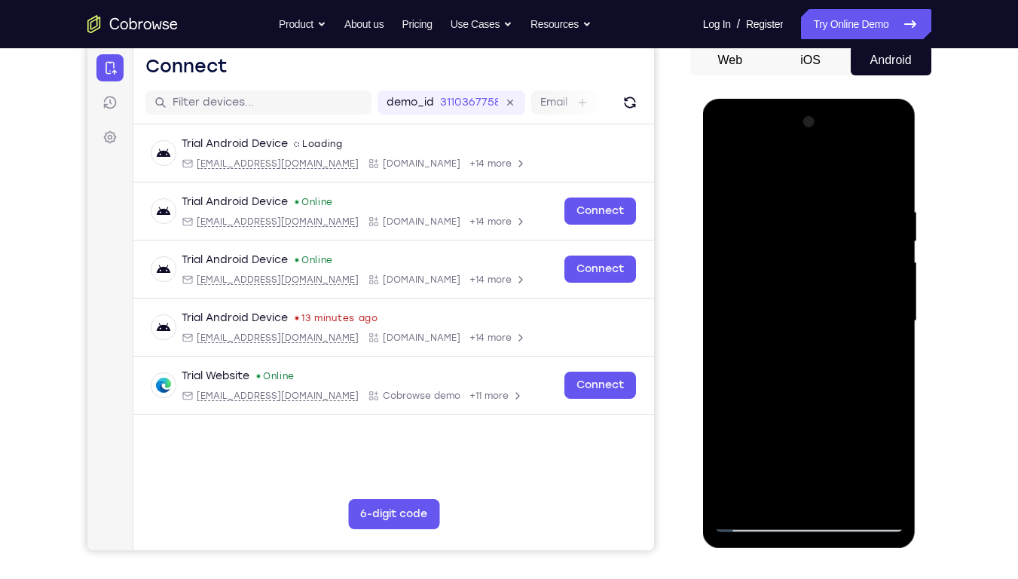
click at [730, 168] on div at bounding box center [810, 321] width 190 height 422
click at [829, 207] on div at bounding box center [810, 321] width 190 height 422
click at [804, 209] on div at bounding box center [810, 321] width 190 height 422
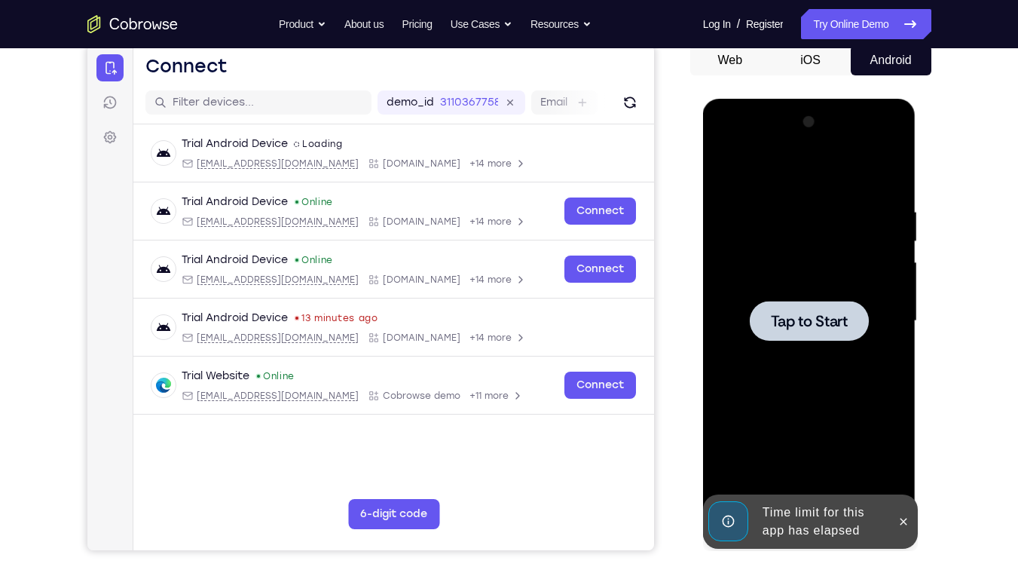
click at [821, 245] on div at bounding box center [810, 321] width 190 height 422
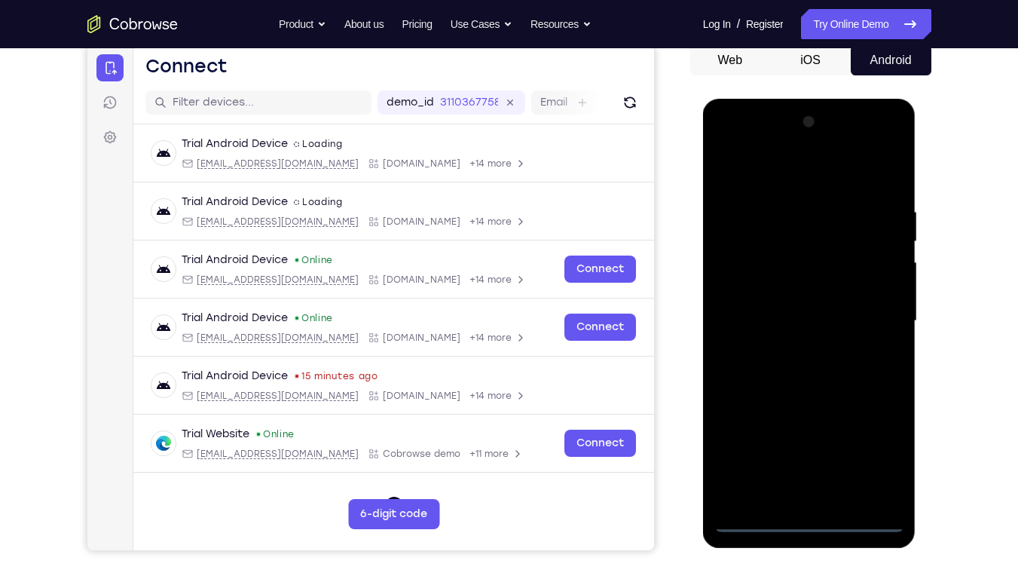
click at [807, 439] on div at bounding box center [810, 321] width 190 height 422
click at [871, 439] on div at bounding box center [810, 321] width 190 height 422
click at [771, 179] on div at bounding box center [810, 321] width 190 height 422
click at [874, 316] on div at bounding box center [810, 321] width 190 height 422
click at [799, 353] on div at bounding box center [810, 321] width 190 height 422
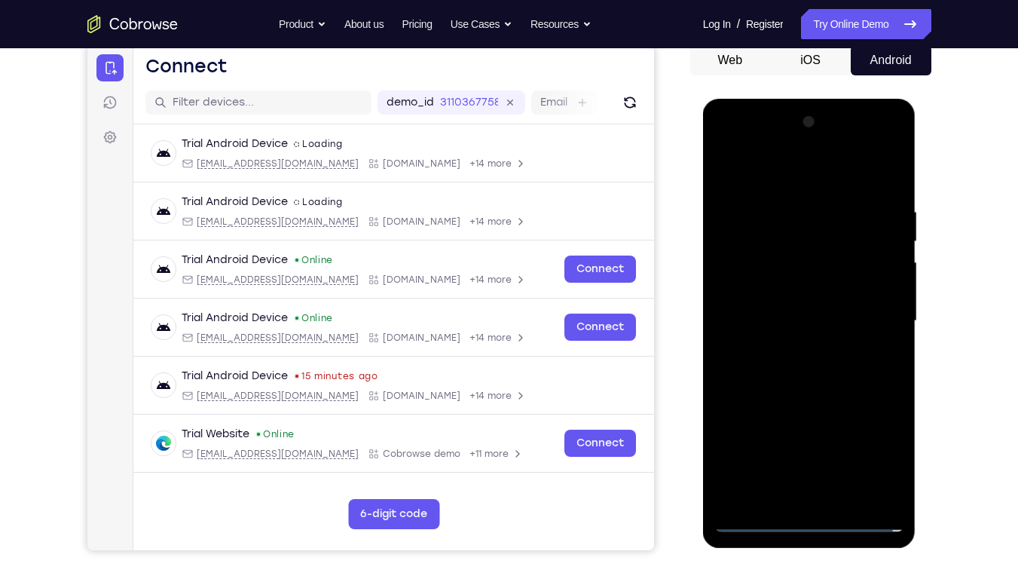
click at [756, 298] on div at bounding box center [810, 321] width 190 height 422
click at [767, 304] on div at bounding box center [810, 321] width 190 height 422
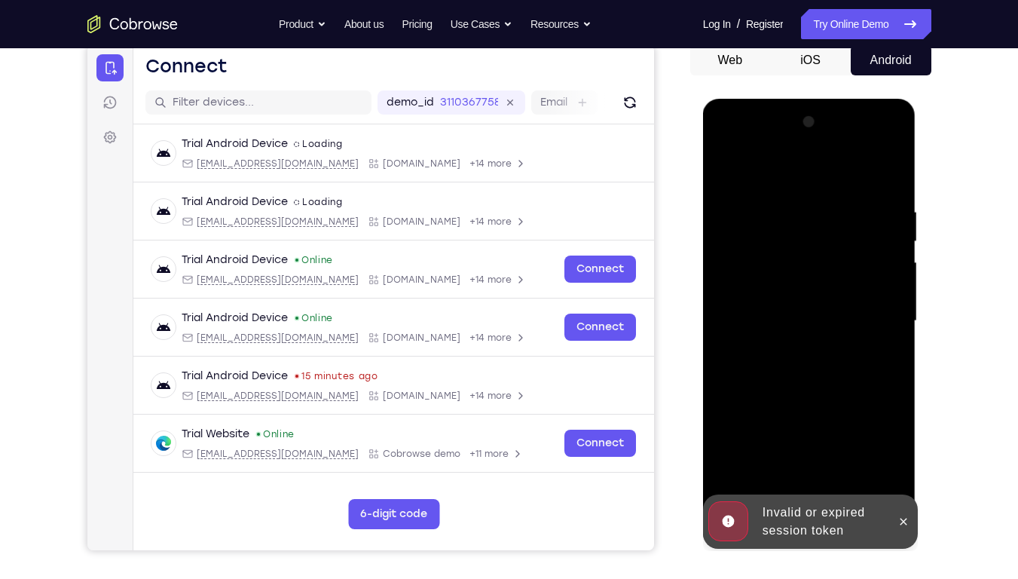
click at [754, 301] on div at bounding box center [810, 321] width 190 height 422
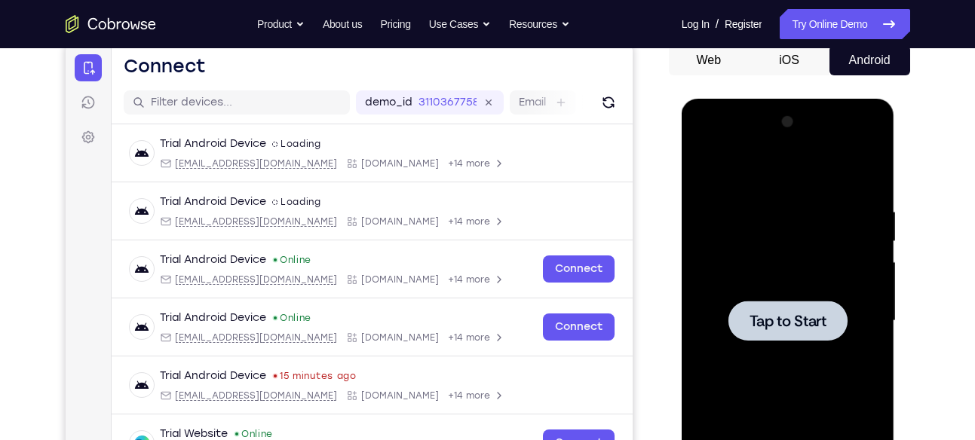
click at [779, 206] on div at bounding box center [788, 321] width 190 height 422
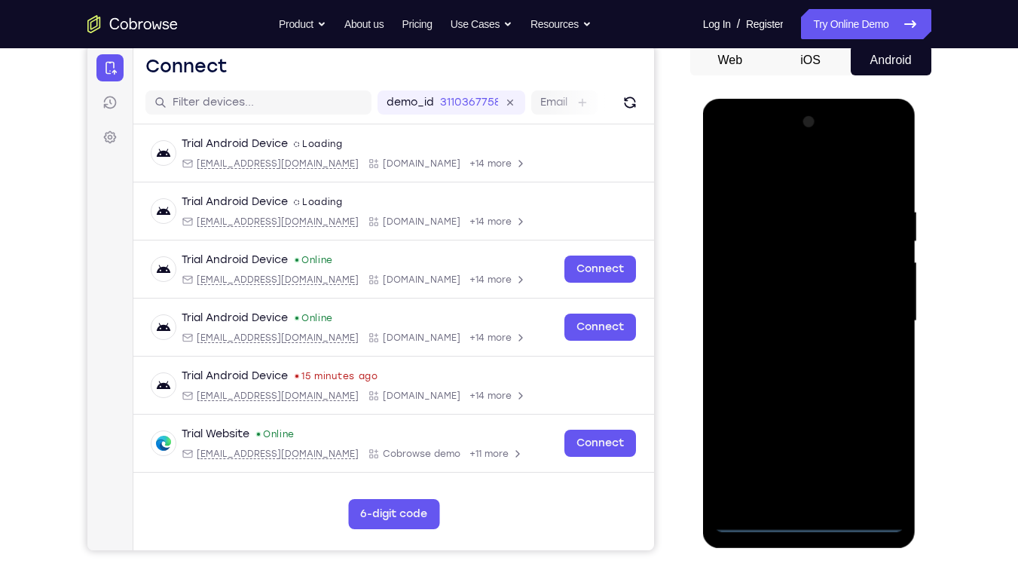
click at [810, 439] on div at bounding box center [810, 321] width 190 height 422
click at [872, 439] on div at bounding box center [810, 321] width 190 height 422
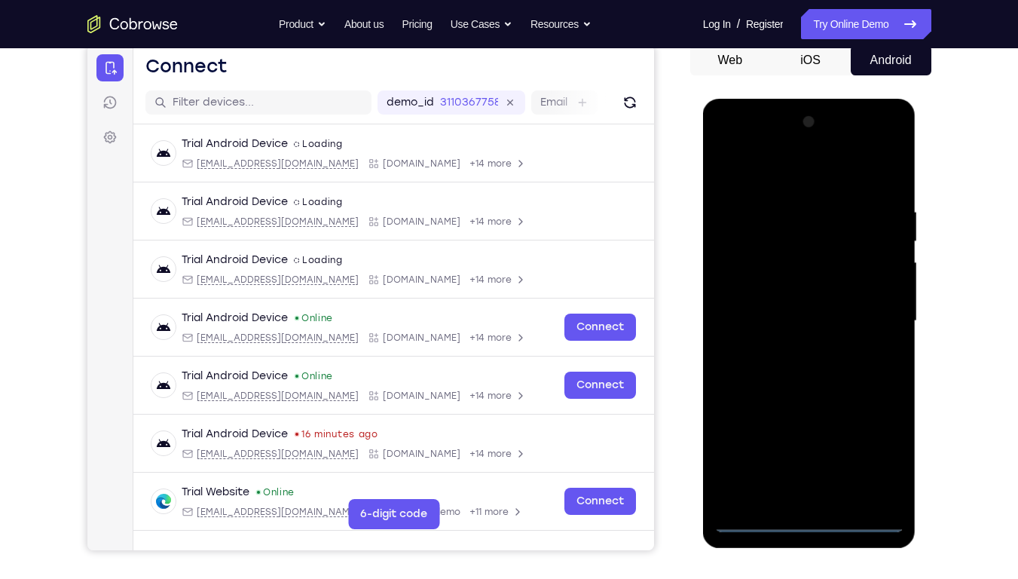
click at [766, 173] on div at bounding box center [810, 321] width 190 height 422
click at [865, 314] on div at bounding box center [810, 321] width 190 height 422
click at [791, 348] on div at bounding box center [810, 321] width 190 height 422
click at [782, 290] on div at bounding box center [810, 321] width 190 height 422
click at [784, 311] on div at bounding box center [810, 321] width 190 height 422
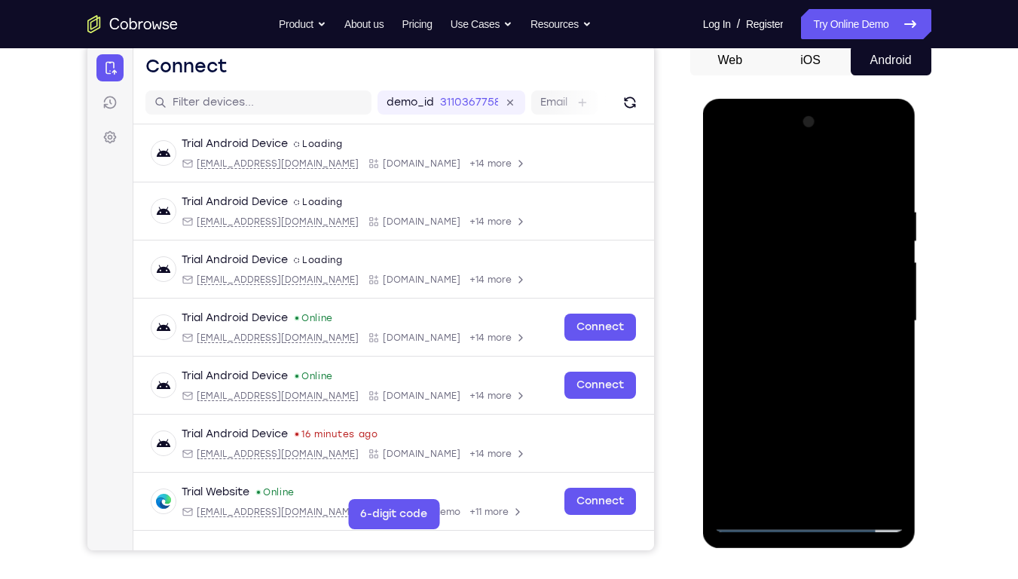
click at [813, 286] on div at bounding box center [810, 321] width 190 height 422
click at [889, 439] on div at bounding box center [810, 321] width 190 height 422
click at [895, 439] on div at bounding box center [810, 321] width 190 height 422
click at [843, 439] on div at bounding box center [810, 321] width 190 height 422
click at [813, 399] on div at bounding box center [810, 321] width 190 height 422
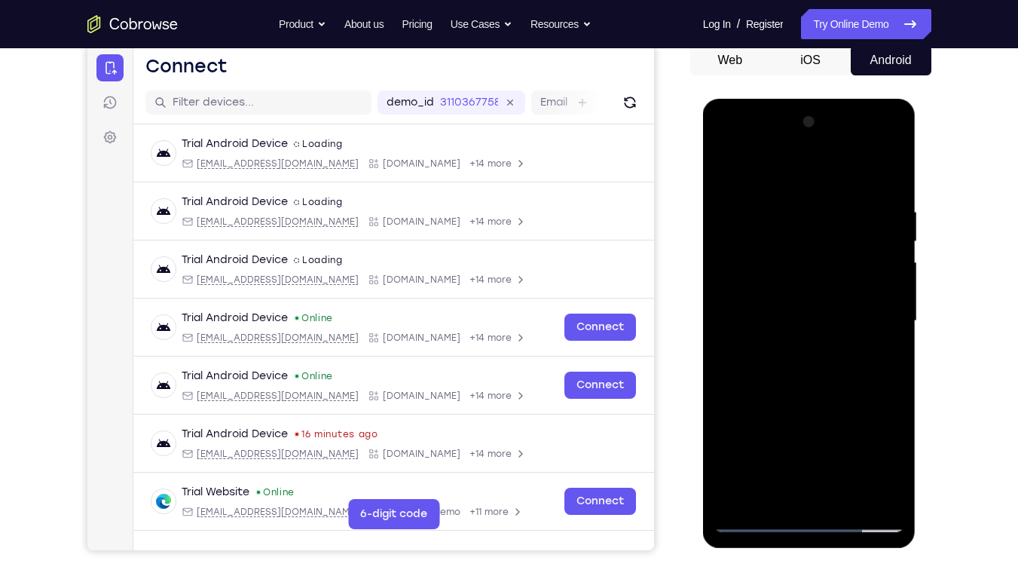
click at [794, 274] on div at bounding box center [810, 321] width 190 height 422
drag, startPoint x: 808, startPoint y: 228, endPoint x: 806, endPoint y: 327, distance: 98.8
click at [806, 327] on div at bounding box center [810, 321] width 190 height 422
drag, startPoint x: 795, startPoint y: 241, endPoint x: 795, endPoint y: 320, distance: 79.1
click at [795, 320] on div at bounding box center [810, 321] width 190 height 422
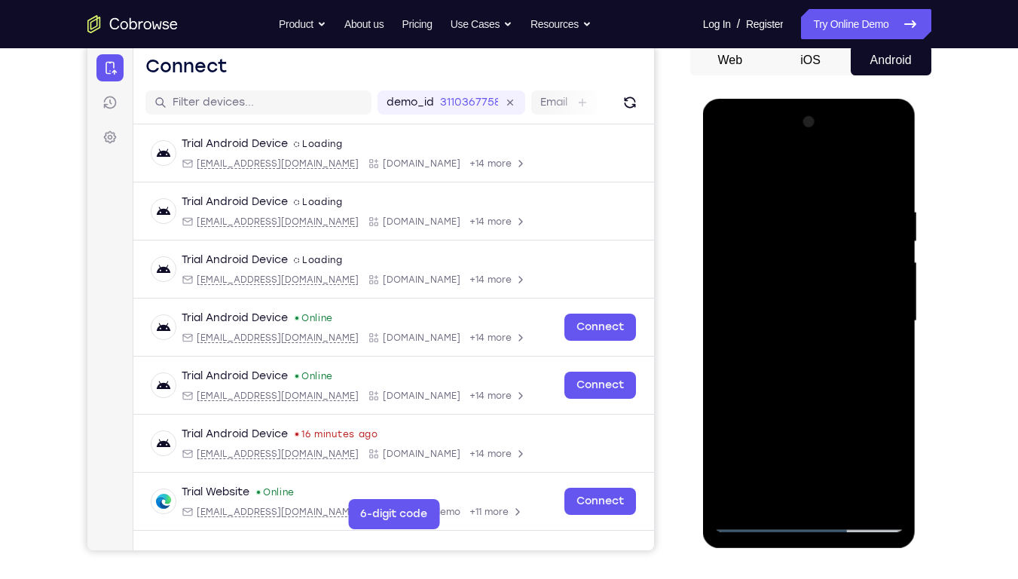
click at [724, 172] on div at bounding box center [810, 321] width 190 height 422
click at [730, 168] on div at bounding box center [810, 321] width 190 height 422
click at [892, 333] on div at bounding box center [810, 321] width 190 height 422
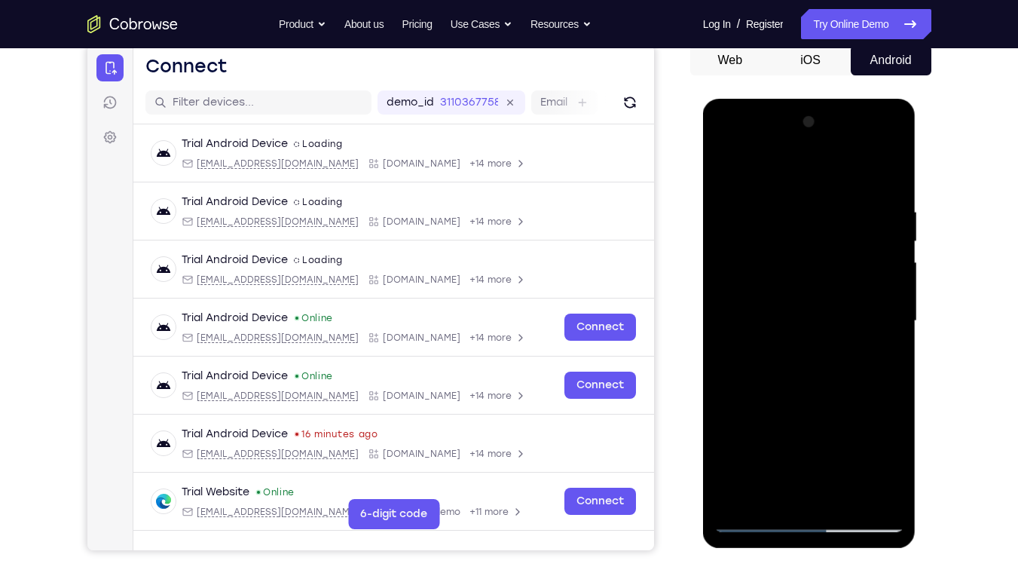
click at [892, 333] on div at bounding box center [810, 321] width 190 height 422
click at [843, 439] on div at bounding box center [810, 321] width 190 height 422
click at [732, 167] on div at bounding box center [810, 321] width 190 height 422
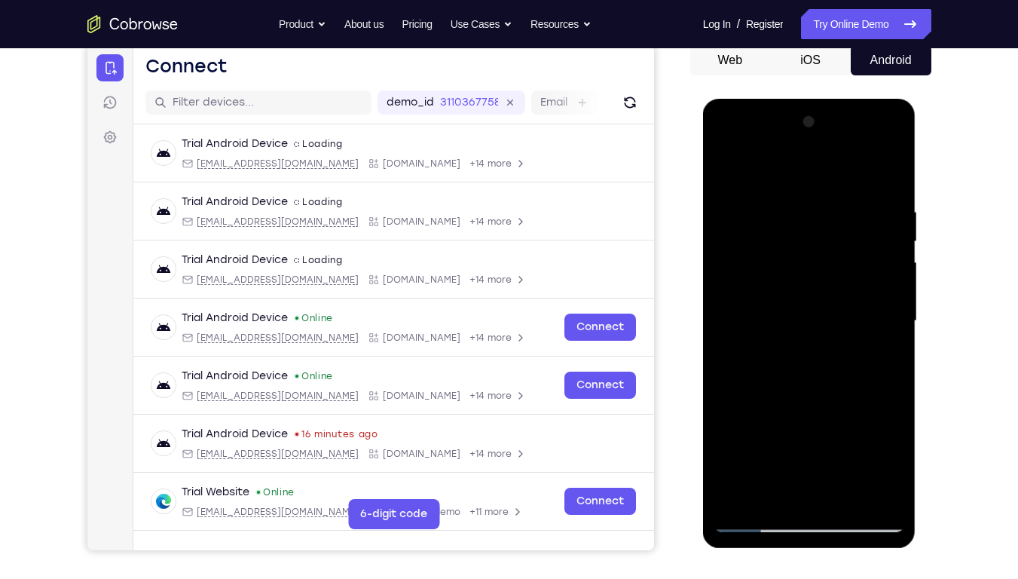
click at [849, 439] on div at bounding box center [810, 321] width 190 height 422
click at [729, 170] on div at bounding box center [810, 321] width 190 height 422
click at [852, 439] on div at bounding box center [810, 321] width 190 height 422
click at [732, 170] on div at bounding box center [810, 321] width 190 height 422
click at [849, 439] on div at bounding box center [810, 321] width 190 height 422
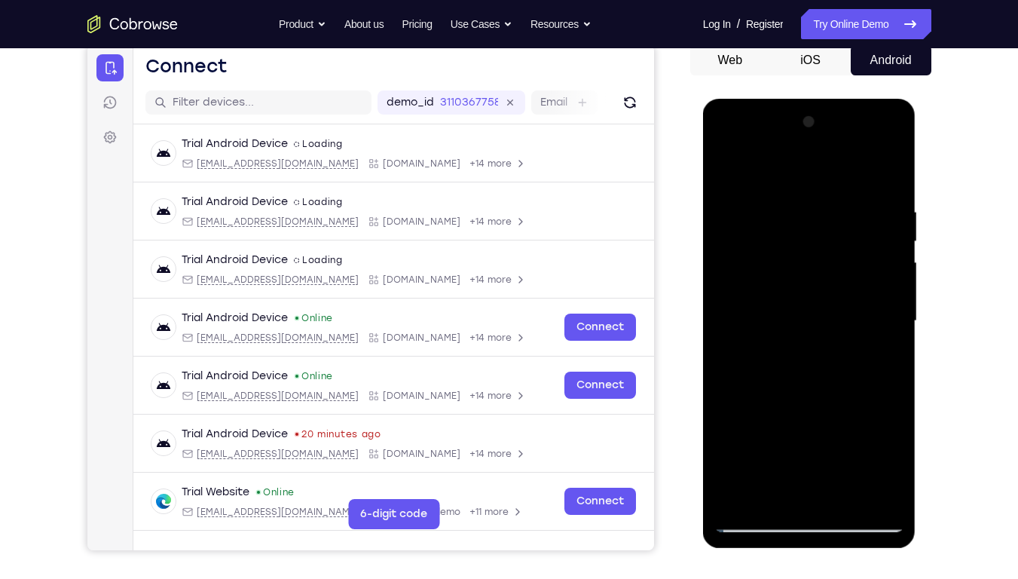
click at [733, 170] on div at bounding box center [810, 321] width 190 height 422
click at [892, 363] on div at bounding box center [810, 321] width 190 height 422
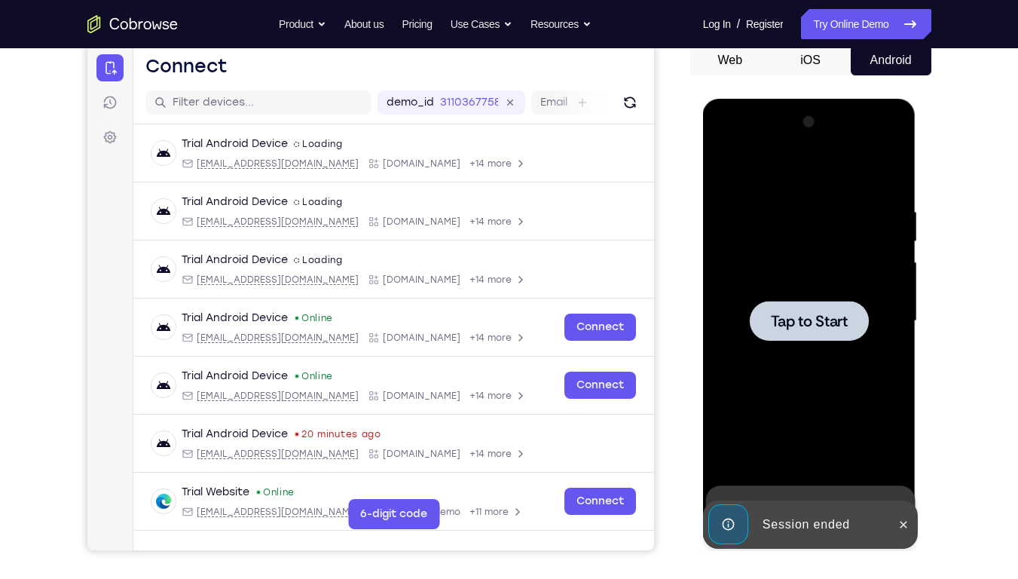
click at [790, 246] on div at bounding box center [810, 321] width 190 height 422
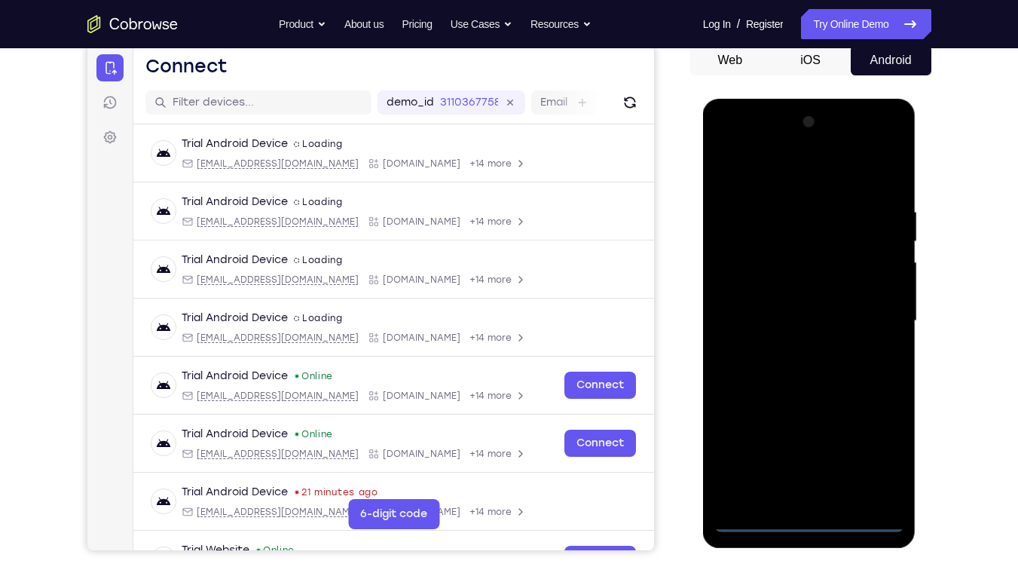
click at [810, 439] on div at bounding box center [810, 321] width 190 height 422
click at [874, 439] on div at bounding box center [810, 321] width 190 height 422
click at [770, 177] on div at bounding box center [810, 321] width 190 height 422
click at [873, 316] on div at bounding box center [810, 321] width 190 height 422
click at [794, 352] on div at bounding box center [810, 321] width 190 height 422
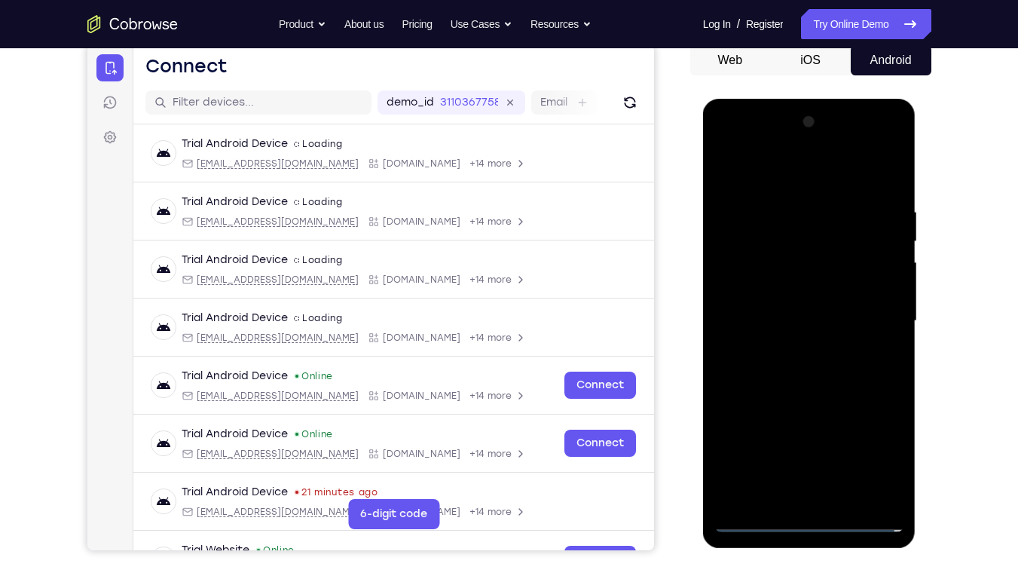
click at [780, 308] on div at bounding box center [810, 321] width 190 height 422
click at [779, 292] on div at bounding box center [810, 321] width 190 height 422
click at [797, 320] on div at bounding box center [810, 321] width 190 height 422
